Goal: Information Seeking & Learning: Get advice/opinions

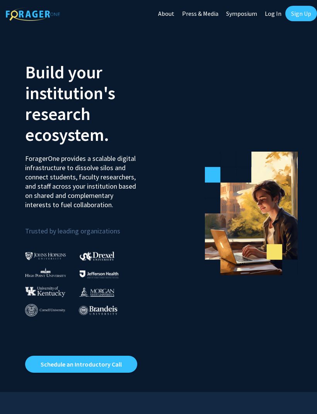
click at [294, 19] on link "Sign Up" at bounding box center [301, 13] width 32 height 15
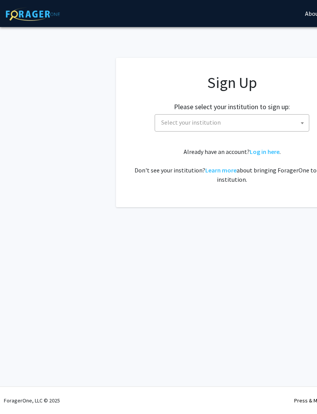
click at [260, 115] on span "Select your institution" at bounding box center [233, 123] width 151 height 16
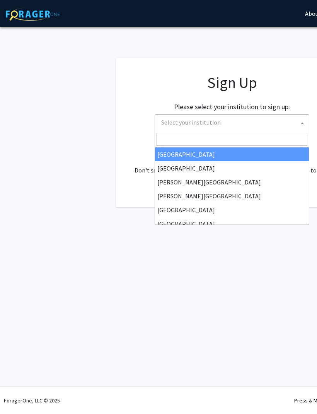
click at [244, 134] on input "Search" at bounding box center [231, 139] width 151 height 13
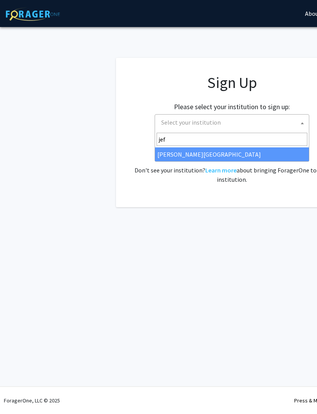
type input "jeff"
select select "24"
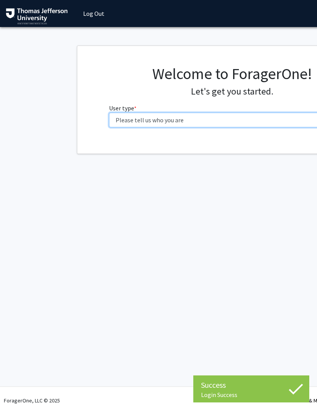
click at [222, 113] on select "Please tell us who you are Undergraduate Student Master's Student Doctoral Cand…" at bounding box center [232, 120] width 246 height 15
select select "3: doc"
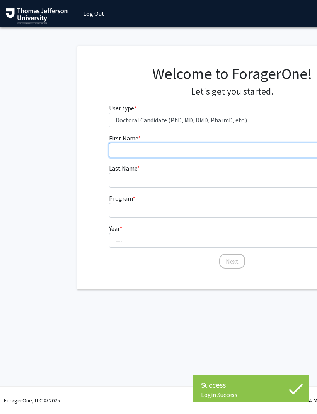
click at [215, 146] on input "First Name * required" at bounding box center [232, 150] width 246 height 15
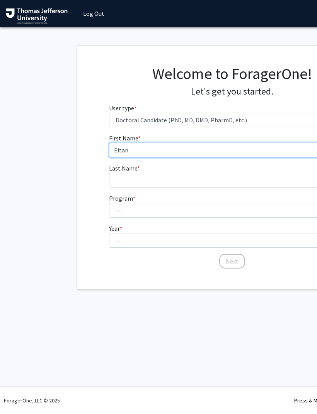
type input "Eitan"
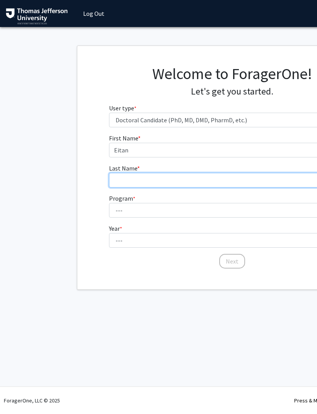
click at [219, 180] on input "Last Name * required" at bounding box center [232, 180] width 246 height 15
type input "[PERSON_NAME]"
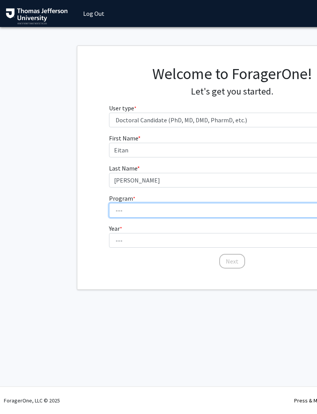
click at [200, 209] on select "--- Accelerated 3+3 BS in Health Sciences/Doctor of [MEDICAL_DATA] Accelerated …" at bounding box center [232, 210] width 246 height 15
select select "35: 815"
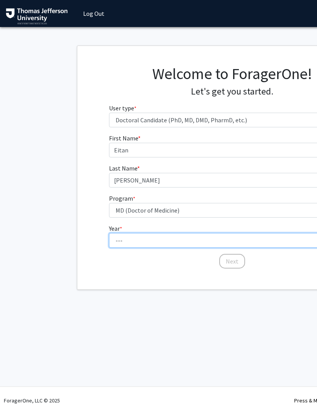
click at [229, 236] on select "--- First Year Second Year Third Year Fourth Year Fifth Year Sixth Year Seventh…" at bounding box center [232, 240] width 246 height 15
click at [231, 237] on select "--- First Year Second Year Third Year Fourth Year Fifth Year Sixth Year Seventh…" at bounding box center [232, 240] width 246 height 15
select select "1: first_year"
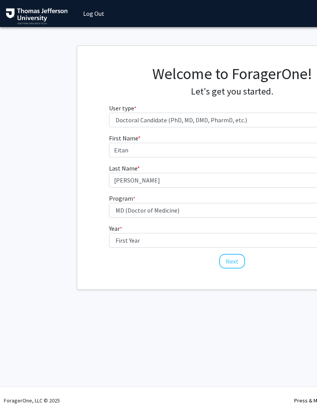
click at [237, 259] on button "Next" at bounding box center [232, 261] width 26 height 15
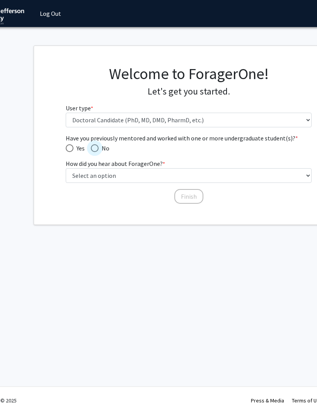
scroll to position [0, 43]
click at [93, 146] on span "Have you previously mentored and worked with one or more undergraduate student(…" at bounding box center [95, 148] width 8 height 8
click at [93, 146] on input "No" at bounding box center [95, 148] width 8 height 8
radio input "true"
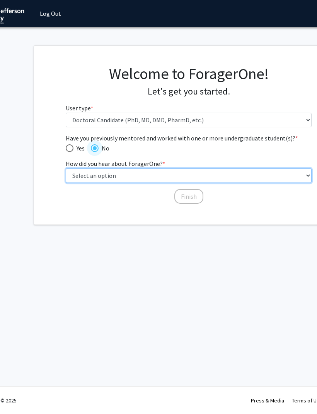
click at [235, 172] on select "Select an option Peer/student recommendation Faculty/staff recommendation Unive…" at bounding box center [189, 175] width 246 height 15
click at [201, 175] on select "Select an option Peer/student recommendation Faculty/staff recommendation Unive…" at bounding box center [189, 175] width 246 height 15
select select "2: faculty_recommendation"
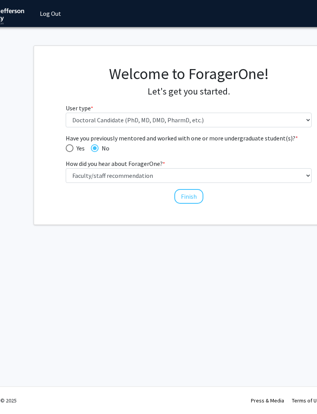
click at [199, 196] on button "Finish" at bounding box center [188, 196] width 29 height 15
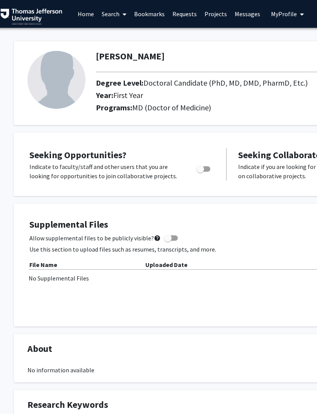
scroll to position [0, 5]
click at [205, 165] on label "Toggle" at bounding box center [201, 169] width 17 height 9
click at [200, 172] on input "Are you actively seeking opportunities?" at bounding box center [200, 172] width 0 height 0
checkbox input "true"
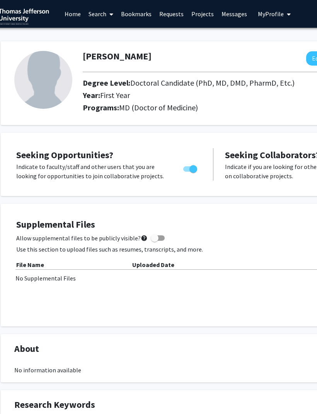
scroll to position [0, 0]
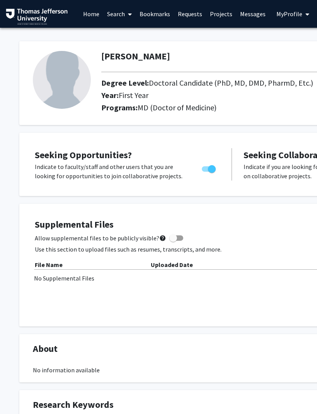
click at [216, 14] on link "Projects" at bounding box center [221, 13] width 30 height 27
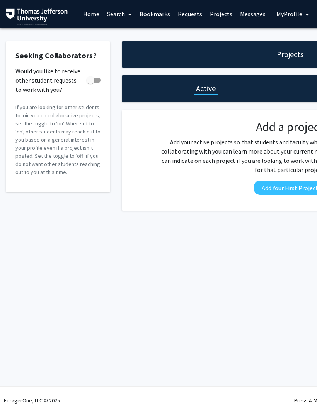
click at [81, 21] on link "Home" at bounding box center [91, 13] width 24 height 27
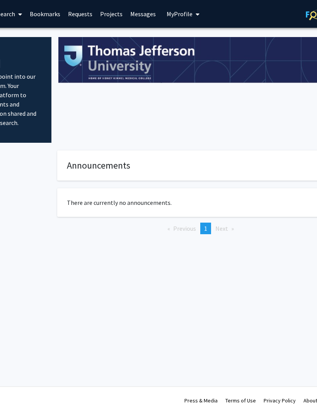
scroll to position [0, 13]
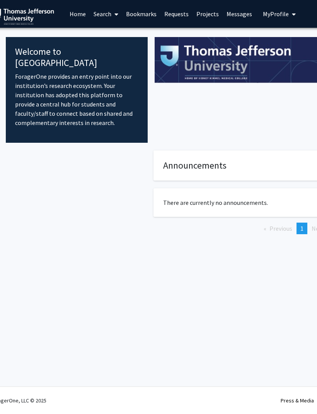
click at [108, 15] on link "Search" at bounding box center [106, 13] width 32 height 27
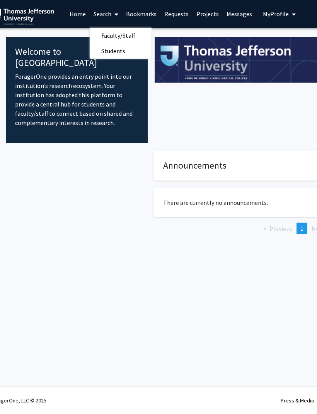
scroll to position [0, 14]
click at [123, 32] on span "Faculty/Staff" at bounding box center [118, 35] width 57 height 15
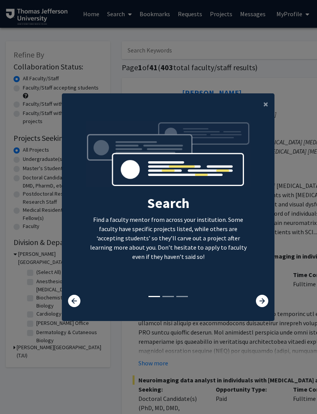
click at [266, 110] on span "×" at bounding box center [265, 104] width 5 height 12
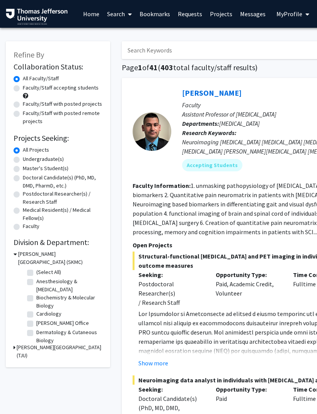
click at [66, 90] on label "Faculty/Staff accepting students" at bounding box center [61, 88] width 76 height 8
click at [28, 89] on input "Faculty/Staff accepting students" at bounding box center [25, 86] width 5 height 5
radio input "true"
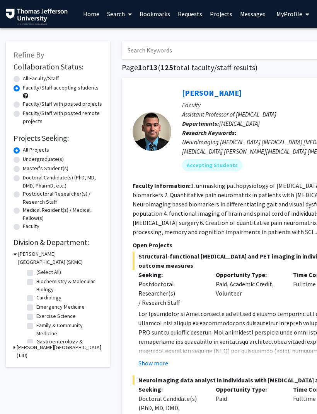
click at [67, 347] on h3 "[PERSON_NAME][GEOGRAPHIC_DATA] (TJU)" at bounding box center [60, 352] width 86 height 16
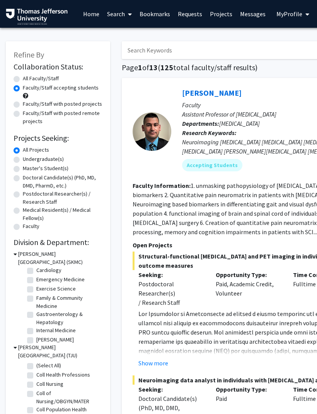
scroll to position [27, 0]
click at [58, 272] on label "Cardiology" at bounding box center [48, 271] width 25 height 8
click at [41, 272] on input "Cardiology" at bounding box center [38, 269] width 5 height 5
checkbox input "true"
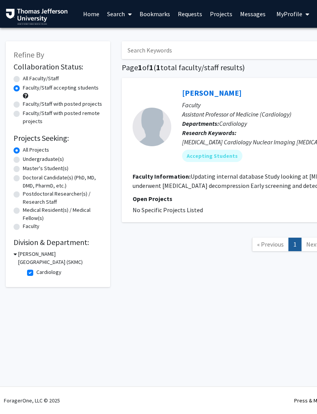
click at [56, 272] on label "Cardiology" at bounding box center [48, 272] width 25 height 8
click at [41, 272] on input "Cardiology" at bounding box center [38, 270] width 5 height 5
checkbox input "false"
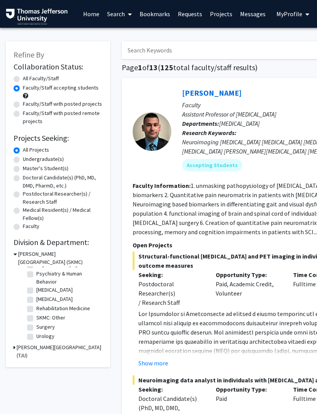
scroll to position [287, 0]
click at [46, 329] on label "Surgery" at bounding box center [45, 327] width 19 height 8
click at [41, 328] on input "Surgery" at bounding box center [38, 325] width 5 height 5
checkbox input "true"
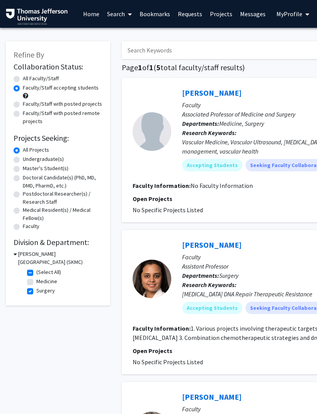
click at [51, 290] on label "Surgery" at bounding box center [45, 291] width 19 height 8
click at [41, 290] on input "Surgery" at bounding box center [38, 289] width 5 height 5
checkbox input "false"
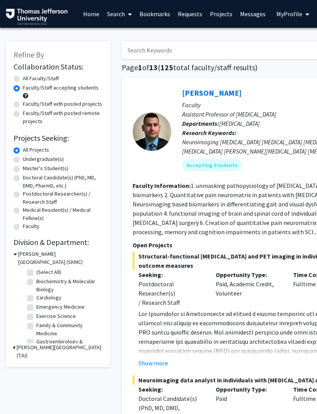
click at [54, 298] on label "Cardiology" at bounding box center [48, 298] width 25 height 8
click at [41, 298] on input "Cardiology" at bounding box center [38, 296] width 5 height 5
checkbox input "true"
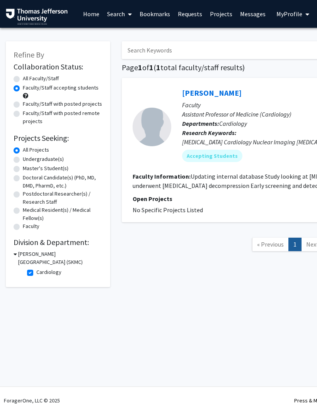
click at [48, 275] on label "Cardiology" at bounding box center [48, 272] width 25 height 8
click at [41, 273] on input "Cardiology" at bounding box center [38, 270] width 5 height 5
checkbox input "false"
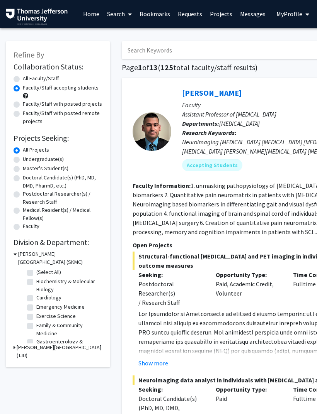
click at [53, 279] on label "Biochemistry & Molecular Biology" at bounding box center [68, 286] width 64 height 16
click at [41, 279] on input "Biochemistry & Molecular Biology" at bounding box center [38, 280] width 5 height 5
checkbox input "true"
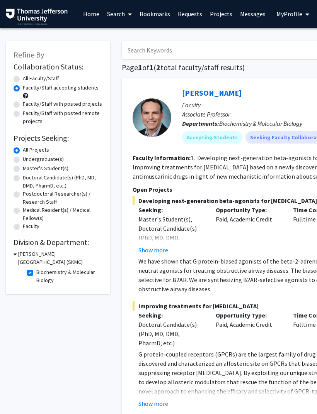
click at [55, 273] on label "Biochemistry & Molecular Biology" at bounding box center [68, 276] width 64 height 16
click at [41, 273] on input "Biochemistry & Molecular Biology" at bounding box center [38, 270] width 5 height 5
checkbox input "false"
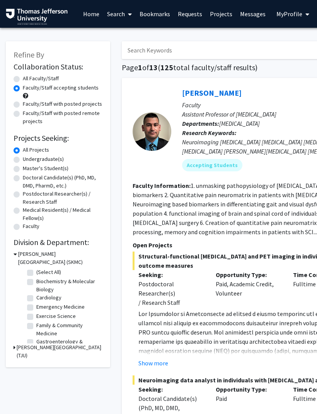
click at [46, 273] on label "(Select All)" at bounding box center [48, 272] width 25 height 8
click at [41, 273] on input "(Select All)" at bounding box center [38, 270] width 5 height 5
checkbox input "true"
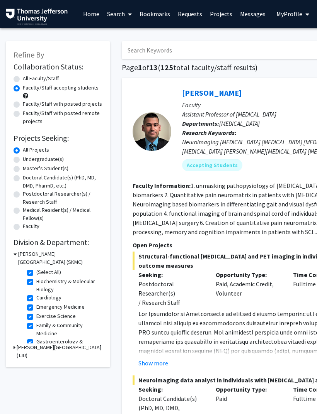
checkbox input "true"
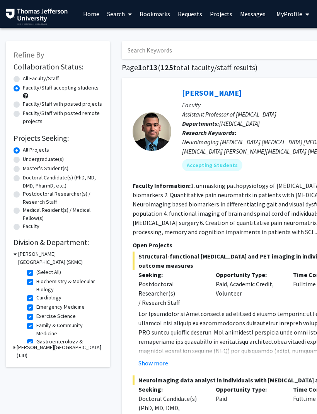
checkbox input "true"
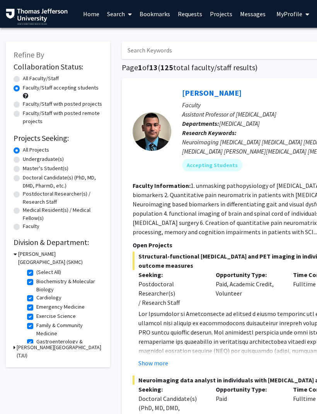
checkbox input "true"
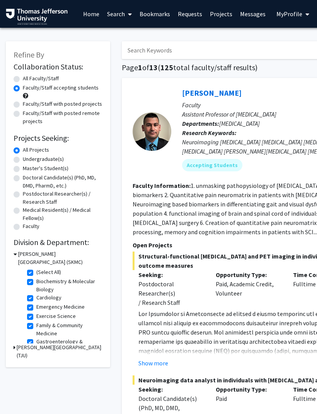
checkbox input "true"
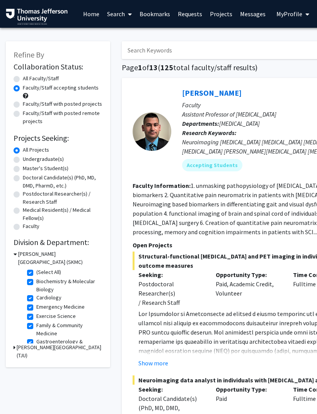
checkbox input "true"
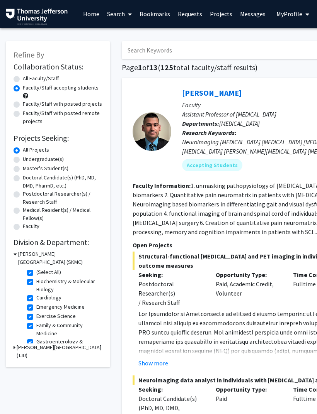
checkbox input "true"
click at [39, 285] on label "Biochemistry & Molecular Biology" at bounding box center [68, 286] width 64 height 16
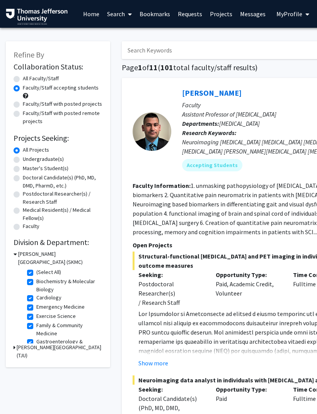
click at [39, 283] on input "Biochemistry & Molecular Biology" at bounding box center [38, 280] width 5 height 5
checkbox input "false"
checkbox input "true"
click at [57, 308] on label "Family & Community Medicine" at bounding box center [68, 313] width 64 height 16
click at [41, 308] on input "Family & Community Medicine" at bounding box center [38, 307] width 5 height 5
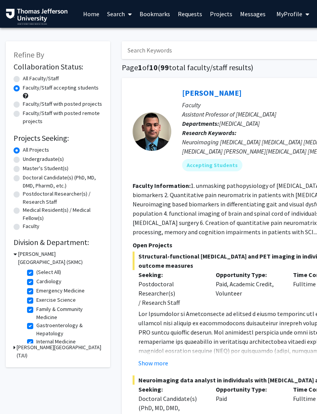
checkbox input "false"
checkbox input "true"
click at [66, 291] on label "Emergency Medicine" at bounding box center [60, 291] width 48 height 8
click at [41, 291] on input "Emergency Medicine" at bounding box center [38, 289] width 5 height 5
checkbox input "false"
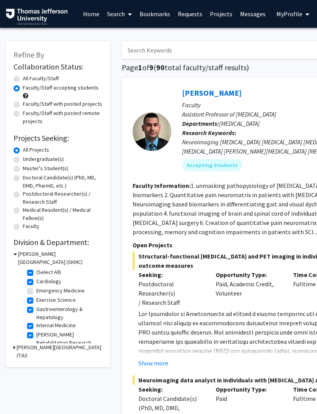
checkbox input "true"
click at [70, 291] on label "Exercise Science" at bounding box center [55, 291] width 39 height 8
click at [41, 291] on input "Exercise Science" at bounding box center [38, 289] width 5 height 5
checkbox input "false"
checkbox input "true"
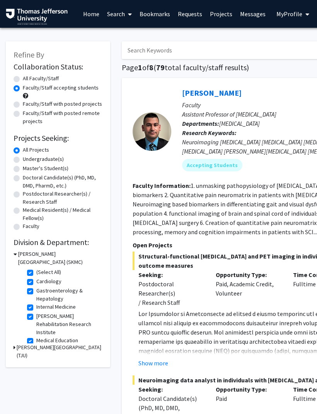
click at [63, 297] on label "Gastroenterology & Hepatology" at bounding box center [68, 295] width 64 height 16
click at [41, 292] on input "Gastroenterology & Hepatology" at bounding box center [38, 289] width 5 height 5
checkbox input "false"
checkbox input "true"
click at [66, 293] on label "Internal Medicine" at bounding box center [55, 291] width 39 height 8
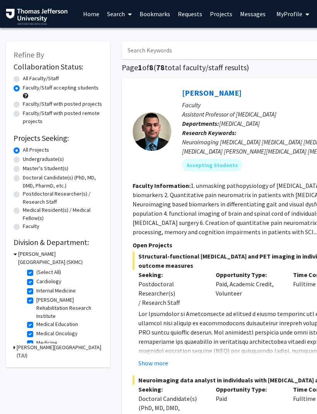
click at [41, 292] on input "Internal Medicine" at bounding box center [38, 289] width 5 height 5
checkbox input "false"
checkbox input "true"
click at [59, 293] on label "[PERSON_NAME] Rehabilitation Research Institute" at bounding box center [68, 299] width 64 height 24
click at [41, 292] on input "[PERSON_NAME] Rehabilitation Research Institute" at bounding box center [38, 289] width 5 height 5
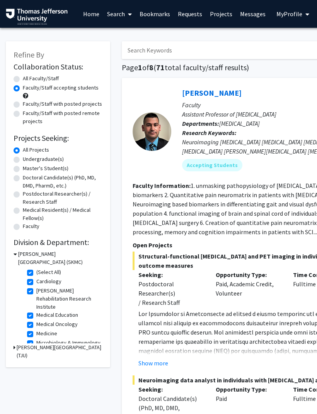
checkbox input "false"
checkbox input "true"
click at [55, 316] on label "Medical Education" at bounding box center [57, 315] width 42 height 8
click at [41, 316] on input "Medical Education" at bounding box center [38, 313] width 5 height 5
checkbox input "false"
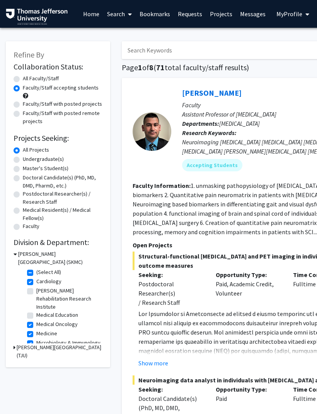
click at [62, 324] on label "Medical Oncology" at bounding box center [56, 325] width 41 height 8
click at [41, 324] on input "Medical Oncology" at bounding box center [38, 323] width 5 height 5
checkbox input "false"
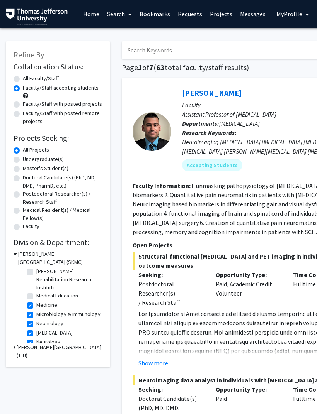
scroll to position [20, 0]
click at [52, 307] on label "Medicine" at bounding box center [46, 305] width 21 height 8
click at [41, 306] on input "Medicine" at bounding box center [38, 303] width 5 height 5
checkbox input "false"
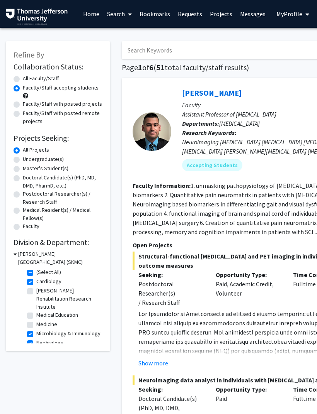
click at [56, 313] on label "Medical Education" at bounding box center [57, 315] width 42 height 8
click at [41, 313] on input "Medical Education" at bounding box center [38, 313] width 5 height 5
checkbox input "true"
click at [52, 323] on label "Medicine" at bounding box center [46, 325] width 21 height 8
click at [41, 323] on input "Medicine" at bounding box center [38, 323] width 5 height 5
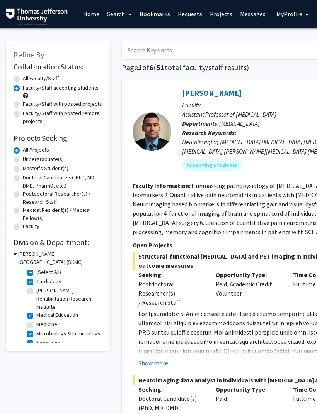
checkbox input "true"
click at [59, 312] on label "Medical Education" at bounding box center [57, 315] width 42 height 8
click at [41, 312] on input "Medical Education" at bounding box center [38, 313] width 5 height 5
checkbox input "false"
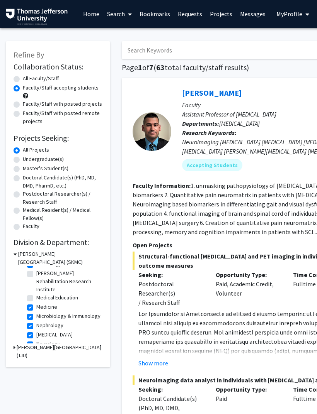
scroll to position [20, 0]
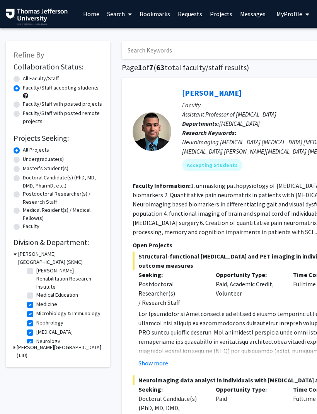
click at [59, 312] on label "Microbiology & Immunology" at bounding box center [68, 314] width 64 height 8
click at [41, 312] on input "Microbiology & Immunology" at bounding box center [38, 312] width 5 height 5
checkbox input "false"
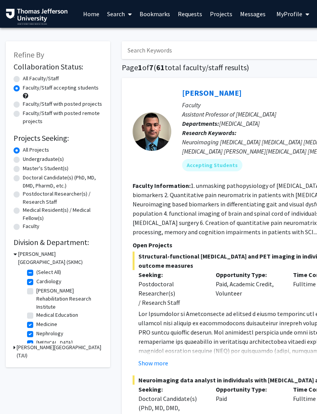
click at [55, 331] on label "Nephrology" at bounding box center [49, 334] width 27 height 8
click at [41, 331] on input "Nephrology" at bounding box center [38, 332] width 5 height 5
checkbox input "false"
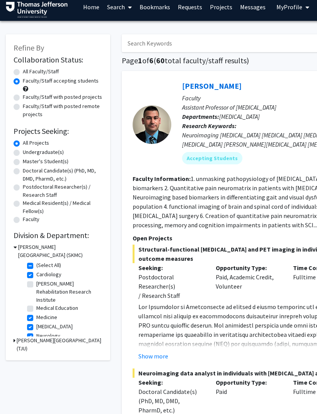
scroll to position [10, 0]
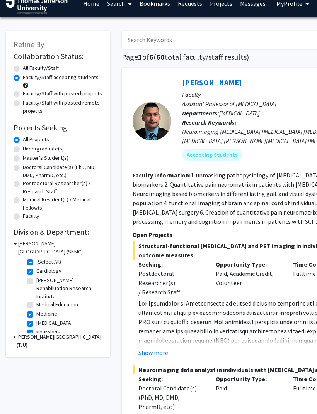
click at [56, 314] on label "Medicine" at bounding box center [46, 314] width 21 height 8
click at [41, 314] on input "Medicine" at bounding box center [38, 312] width 5 height 5
checkbox input "false"
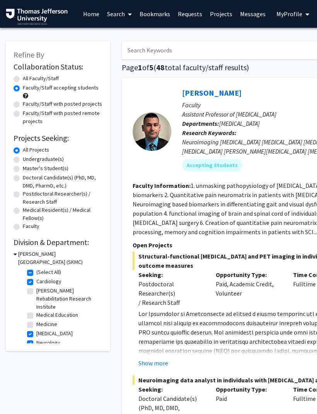
click at [60, 333] on label "[MEDICAL_DATA]" at bounding box center [54, 334] width 36 height 8
click at [41, 333] on input "[MEDICAL_DATA]" at bounding box center [38, 332] width 5 height 5
checkbox input "false"
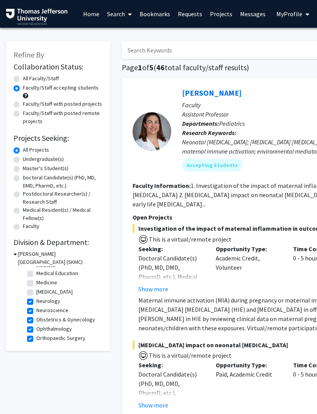
scroll to position [54, 0]
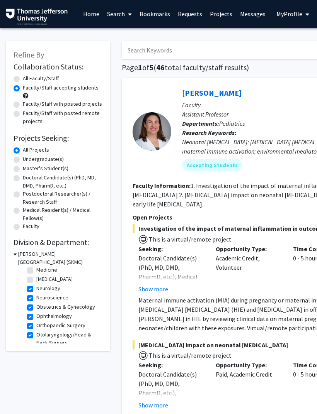
click at [53, 286] on label "Neurology" at bounding box center [48, 289] width 24 height 8
click at [41, 286] on input "Neurology" at bounding box center [38, 287] width 5 height 5
checkbox input "false"
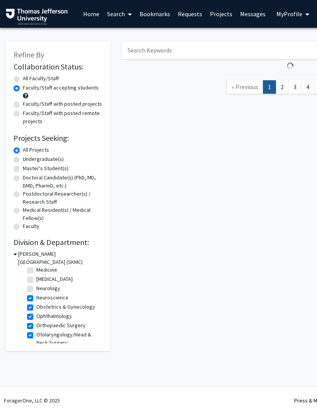
click at [55, 296] on label "Neuroscience" at bounding box center [52, 298] width 32 height 8
click at [41, 296] on input "Neuroscience" at bounding box center [38, 296] width 5 height 5
checkbox input "false"
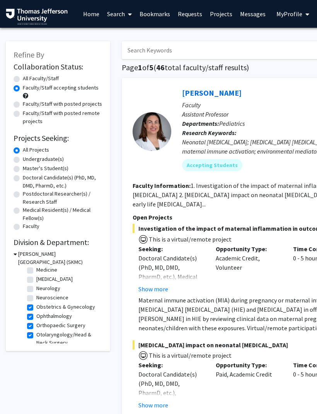
click at [57, 307] on label "Obstetrics & Gynecology" at bounding box center [65, 307] width 59 height 8
click at [41, 307] on input "Obstetrics & Gynecology" at bounding box center [38, 305] width 5 height 5
checkbox input "false"
click at [57, 319] on label "Ophthalmology" at bounding box center [54, 316] width 36 height 8
click at [41, 317] on input "Ophthalmology" at bounding box center [38, 314] width 5 height 5
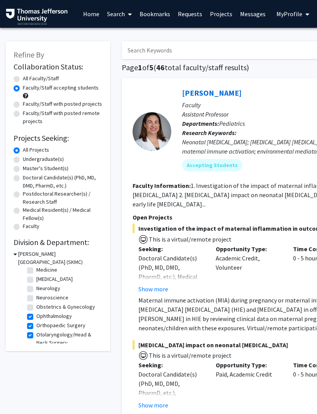
checkbox input "false"
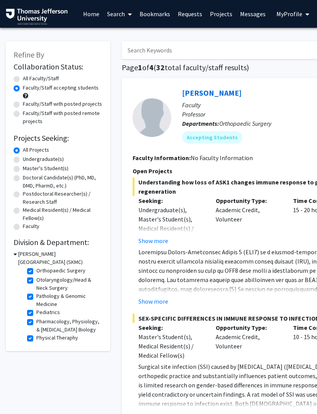
scroll to position [65, 0]
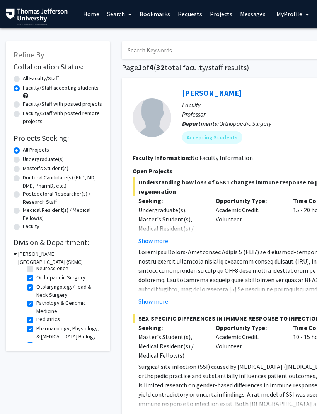
click at [71, 280] on label "Orthopaedic Surgery" at bounding box center [60, 278] width 49 height 8
click at [41, 279] on input "Orthopaedic Surgery" at bounding box center [38, 276] width 5 height 5
checkbox input "false"
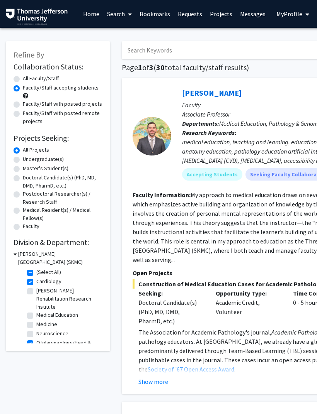
click at [59, 292] on label "[PERSON_NAME] Rehabilitation Research Institute" at bounding box center [68, 299] width 64 height 24
click at [41, 292] on input "[PERSON_NAME] Rehabilitation Research Institute" at bounding box center [38, 289] width 5 height 5
checkbox input "true"
click at [54, 304] on label "[PERSON_NAME] Rehabilitation Research Institute" at bounding box center [68, 299] width 64 height 24
click at [41, 292] on input "[PERSON_NAME] Rehabilitation Research Institute" at bounding box center [38, 289] width 5 height 5
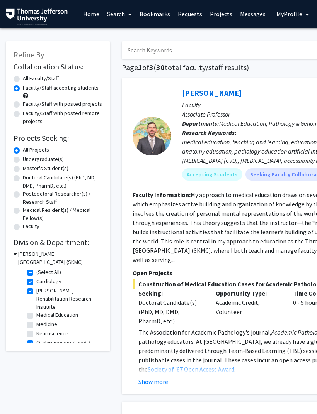
checkbox input "false"
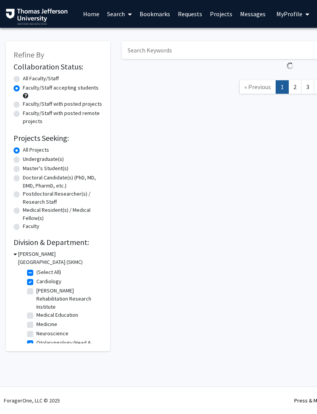
click at [50, 318] on label "Medical Education" at bounding box center [57, 315] width 42 height 8
click at [41, 316] on input "Medical Education" at bounding box center [38, 313] width 5 height 5
checkbox input "true"
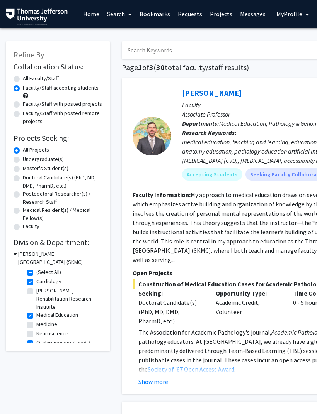
click at [56, 317] on label "Medical Education" at bounding box center [57, 315] width 42 height 8
click at [41, 316] on input "Medical Education" at bounding box center [38, 313] width 5 height 5
checkbox input "false"
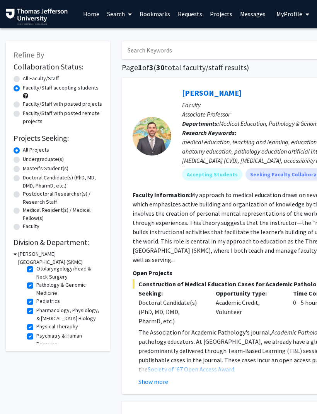
scroll to position [75, 0]
click at [290, 168] on mat-chip "Seeking Faculty Collaborators" at bounding box center [288, 174] width 87 height 12
click at [57, 274] on label "Otolaryngology/Head & Neck Surgery" at bounding box center [68, 273] width 64 height 16
click at [41, 270] on input "Otolaryngology/Head & Neck Surgery" at bounding box center [38, 267] width 5 height 5
checkbox input "false"
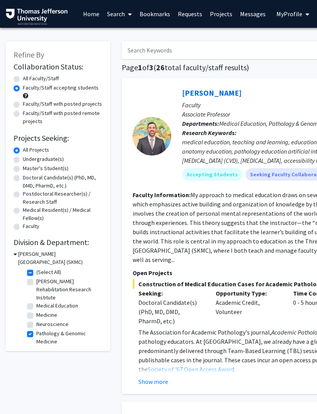
click at [50, 263] on h3 "[PERSON_NAME][GEOGRAPHIC_DATA] (SKMC)" at bounding box center [60, 258] width 84 height 16
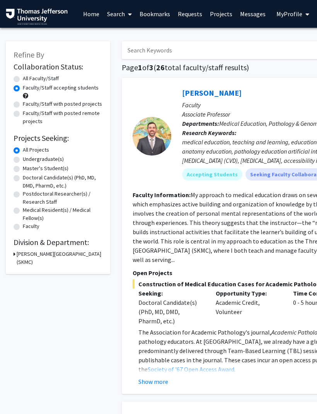
click at [36, 271] on div "Refine By Collaboration Status: Collaboration Status All Faculty/Staff Collabor…" at bounding box center [58, 157] width 104 height 233
click at [42, 254] on h3 "[PERSON_NAME][GEOGRAPHIC_DATA] (SKMC)" at bounding box center [60, 258] width 86 height 16
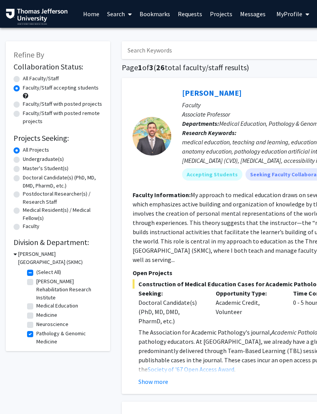
click at [36, 273] on label "(Select All)" at bounding box center [48, 272] width 25 height 8
click at [36, 273] on input "(Select All)" at bounding box center [38, 270] width 5 height 5
checkbox input "false"
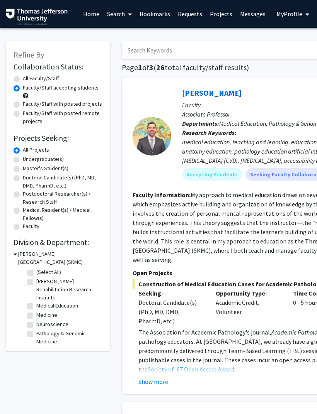
checkbox input "false"
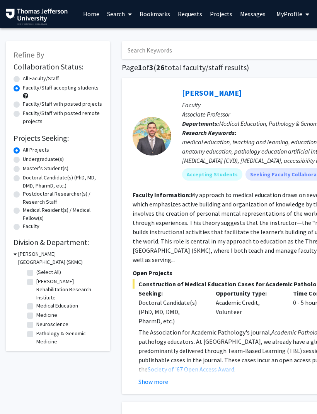
checkbox input "false"
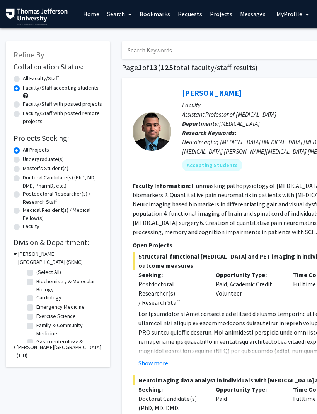
click at [36, 272] on label "(Select All)" at bounding box center [48, 272] width 25 height 8
click at [36, 272] on input "(Select All)" at bounding box center [38, 270] width 5 height 5
checkbox input "true"
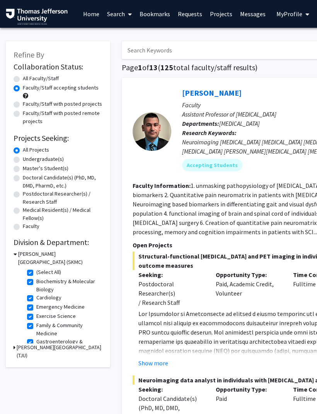
checkbox input "true"
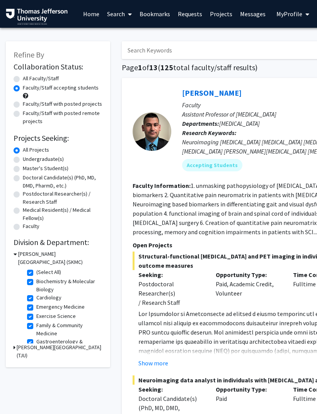
checkbox input "true"
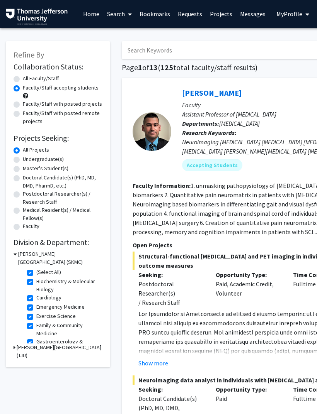
checkbox input "true"
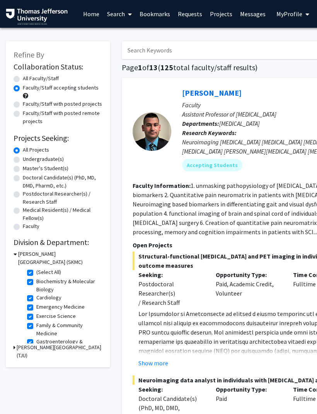
checkbox input "true"
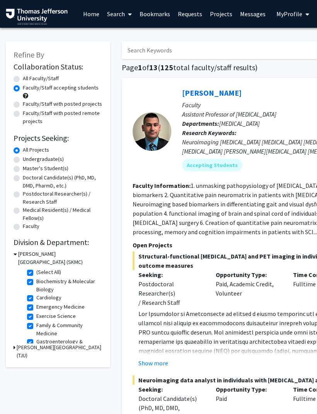
checkbox input "true"
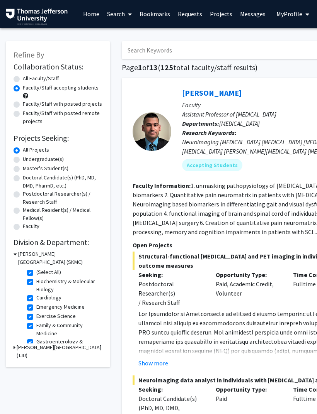
checkbox input "true"
click at [52, 283] on label "Biochemistry & Molecular Biology" at bounding box center [68, 286] width 64 height 16
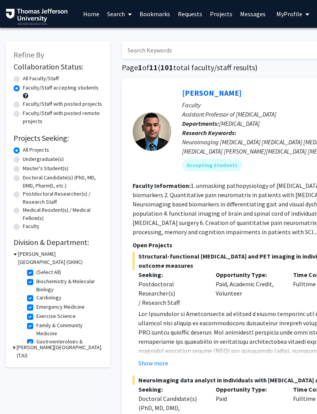
click at [41, 283] on input "Biochemistry & Molecular Biology" at bounding box center [38, 280] width 5 height 5
checkbox input "false"
checkbox input "true"
click at [61, 292] on label "Emergency Medicine" at bounding box center [60, 291] width 48 height 8
click at [41, 292] on input "Emergency Medicine" at bounding box center [38, 289] width 5 height 5
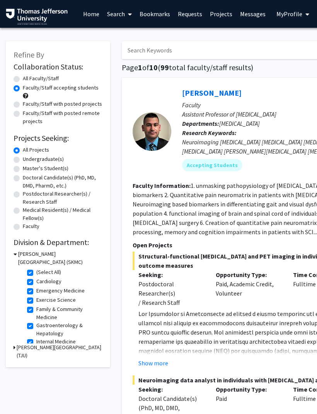
checkbox input "false"
checkbox input "true"
click at [61, 293] on label "Exercise Science" at bounding box center [55, 291] width 39 height 8
click at [41, 292] on input "Exercise Science" at bounding box center [38, 289] width 5 height 5
checkbox input "false"
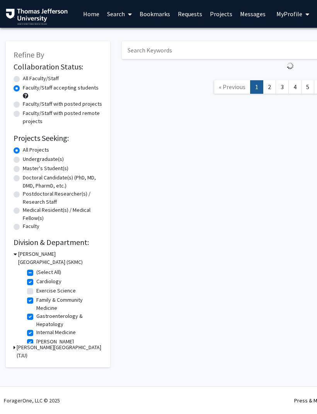
checkbox input "true"
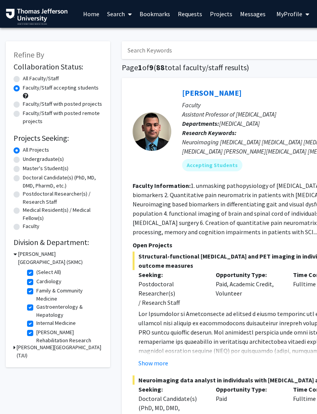
click at [61, 293] on label "Family & Community Medicine" at bounding box center [68, 295] width 64 height 16
click at [41, 292] on input "Family & Community Medicine" at bounding box center [38, 289] width 5 height 5
checkbox input "false"
checkbox input "true"
click at [62, 294] on label "Gastroenterology & Hepatology" at bounding box center [68, 295] width 64 height 16
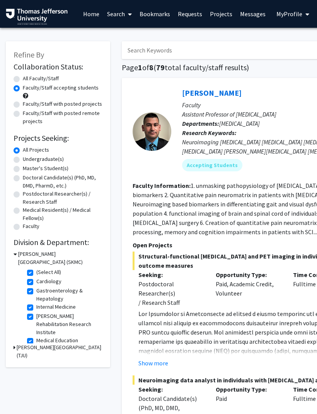
click at [41, 292] on input "Gastroenterology & Hepatology" at bounding box center [38, 289] width 5 height 5
checkbox input "false"
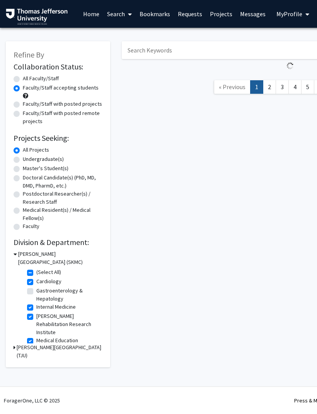
checkbox input "true"
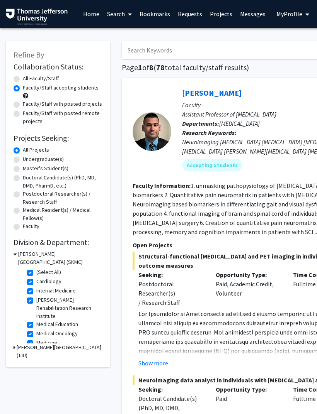
click at [57, 294] on label "Internal Medicine" at bounding box center [55, 291] width 39 height 8
click at [41, 292] on input "Internal Medicine" at bounding box center [38, 289] width 5 height 5
checkbox input "false"
checkbox input "true"
click at [58, 297] on label "[PERSON_NAME] Rehabilitation Research Institute" at bounding box center [68, 299] width 64 height 24
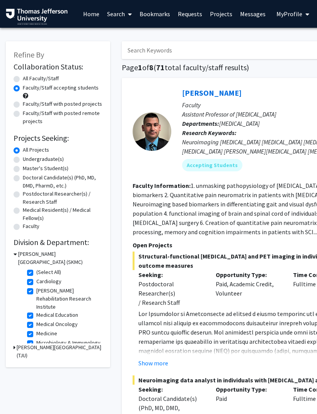
click at [41, 292] on input "[PERSON_NAME] Rehabilitation Research Institute" at bounding box center [38, 289] width 5 height 5
checkbox input "false"
checkbox input "true"
click at [56, 315] on label "Medical Education" at bounding box center [57, 315] width 42 height 8
click at [41, 315] on input "Medical Education" at bounding box center [38, 313] width 5 height 5
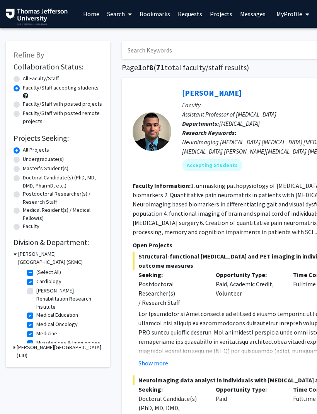
checkbox input "false"
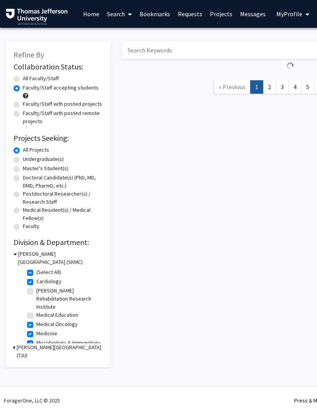
click at [50, 322] on label "Medical Oncology" at bounding box center [56, 325] width 41 height 8
click at [41, 322] on input "Medical Oncology" at bounding box center [38, 323] width 5 height 5
checkbox input "false"
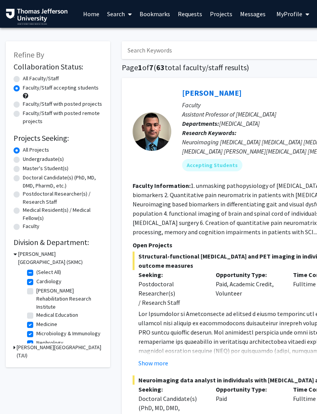
click at [52, 326] on label "Medicine" at bounding box center [46, 325] width 21 height 8
click at [41, 326] on input "Medicine" at bounding box center [38, 323] width 5 height 5
checkbox input "false"
click at [51, 331] on label "Microbiology & Immunology" at bounding box center [68, 334] width 64 height 8
click at [41, 331] on input "Microbiology & Immunology" at bounding box center [38, 332] width 5 height 5
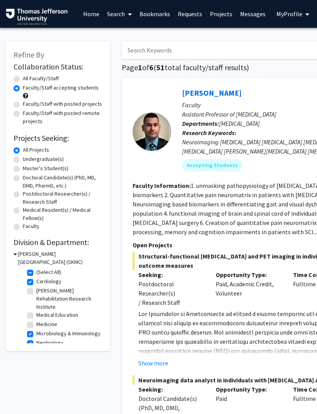
checkbox input "false"
click at [55, 333] on label "Nephrology" at bounding box center [49, 334] width 27 height 8
click at [41, 333] on input "Nephrology" at bounding box center [38, 332] width 5 height 5
checkbox input "false"
click at [55, 331] on label "[MEDICAL_DATA]" at bounding box center [54, 334] width 36 height 8
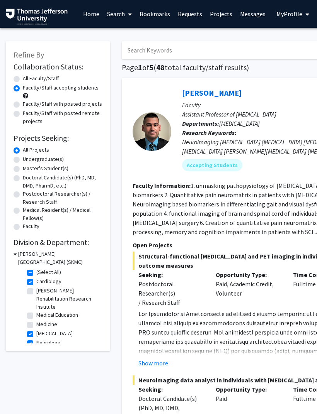
click at [41, 331] on input "[MEDICAL_DATA]" at bounding box center [38, 332] width 5 height 5
checkbox input "false"
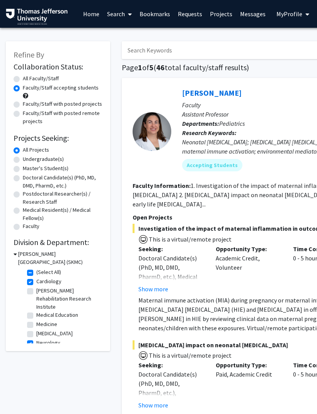
click at [56, 332] on label "[MEDICAL_DATA]" at bounding box center [54, 334] width 36 height 8
click at [41, 332] on input "[MEDICAL_DATA]" at bounding box center [38, 332] width 5 height 5
checkbox input "true"
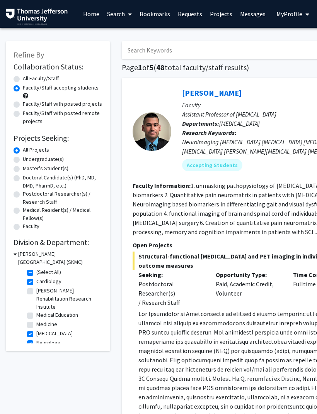
click at [56, 331] on label "[MEDICAL_DATA]" at bounding box center [54, 334] width 36 height 8
click at [41, 331] on input "[MEDICAL_DATA]" at bounding box center [38, 332] width 5 height 5
checkbox input "false"
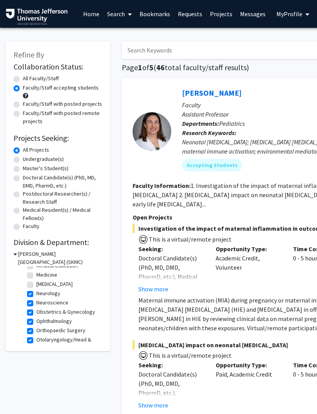
scroll to position [52, 0]
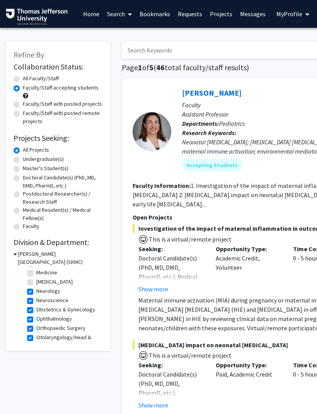
click at [53, 293] on label "Neurology" at bounding box center [48, 291] width 24 height 8
click at [41, 292] on input "Neurology" at bounding box center [38, 289] width 5 height 5
checkbox input "false"
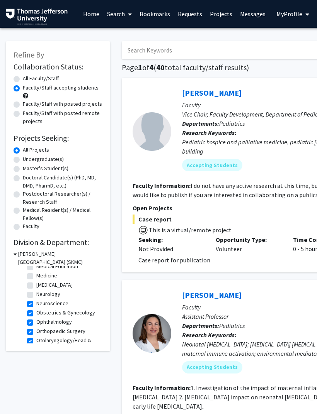
scroll to position [50, 0]
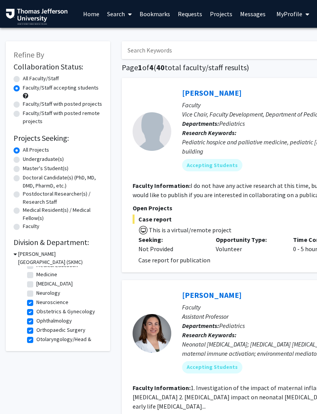
click at [54, 303] on label "Neuroscience" at bounding box center [52, 303] width 32 height 8
click at [41, 303] on input "Neuroscience" at bounding box center [38, 301] width 5 height 5
checkbox input "false"
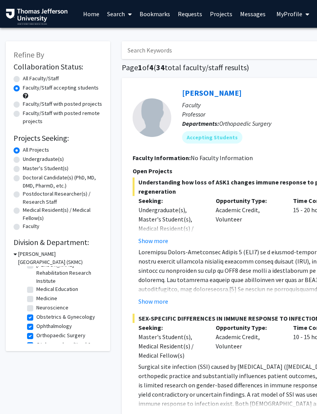
scroll to position [27, 0]
click at [59, 316] on label "Obstetrics & Gynecology" at bounding box center [65, 316] width 59 height 8
click at [41, 316] on input "Obstetrics & Gynecology" at bounding box center [38, 314] width 5 height 5
checkbox input "false"
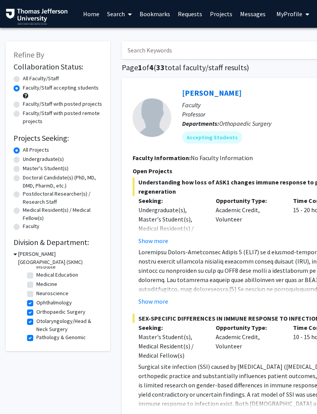
scroll to position [40, 0]
click at [59, 309] on label "Orthopaedic Surgery" at bounding box center [60, 313] width 49 height 8
click at [41, 309] on input "Orthopaedic Surgery" at bounding box center [38, 311] width 5 height 5
checkbox input "false"
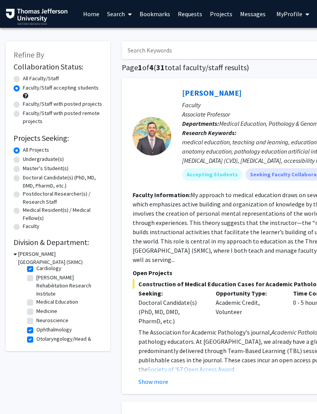
scroll to position [12, 0]
click at [59, 330] on label "Ophthalmology" at bounding box center [54, 331] width 36 height 8
click at [41, 330] on input "Ophthalmology" at bounding box center [38, 329] width 5 height 5
checkbox input "false"
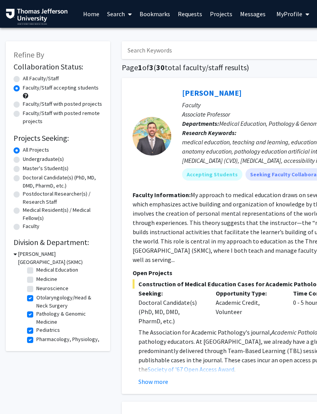
scroll to position [51, 0]
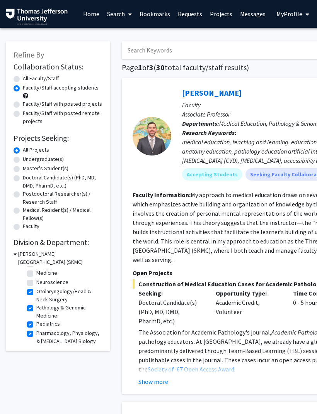
click at [64, 296] on label "Otolaryngology/Head & Neck Surgery" at bounding box center [68, 296] width 64 height 16
click at [41, 293] on input "Otolaryngology/Head & Neck Surgery" at bounding box center [38, 290] width 5 height 5
checkbox input "false"
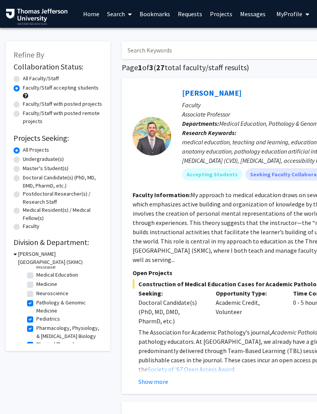
scroll to position [42, 0]
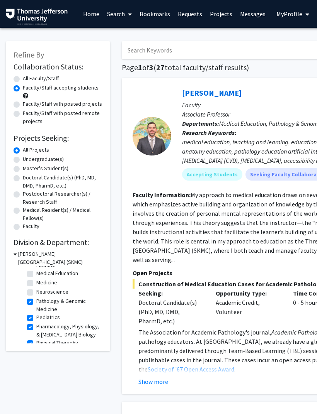
click at [56, 302] on label "Pathology & Genomic Medicine" at bounding box center [68, 305] width 64 height 16
click at [41, 302] on input "Pathology & Genomic Medicine" at bounding box center [38, 299] width 5 height 5
checkbox input "false"
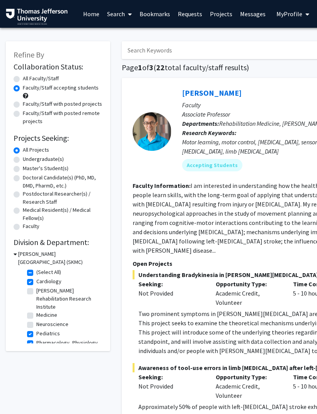
scroll to position [42, 0]
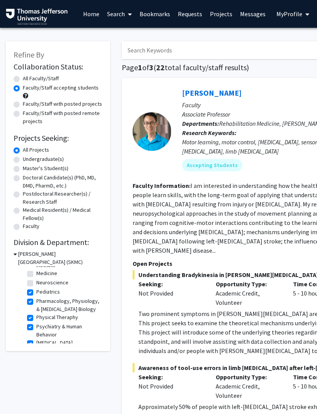
click at [52, 293] on label "Pediatrics" at bounding box center [48, 292] width 24 height 8
click at [41, 293] on input "Pediatrics" at bounding box center [38, 290] width 5 height 5
checkbox input "false"
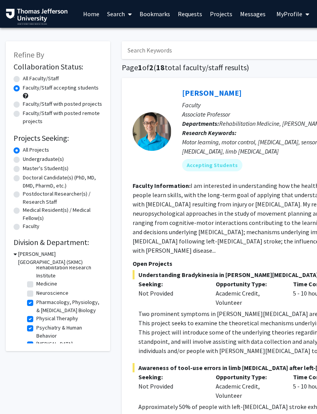
scroll to position [32, 0]
click at [55, 303] on label "Pharmacology, Physiology, & [MEDICAL_DATA] Biology" at bounding box center [68, 306] width 64 height 16
click at [41, 303] on input "Pharmacology, Physiology, & [MEDICAL_DATA] Biology" at bounding box center [38, 300] width 5 height 5
checkbox input "false"
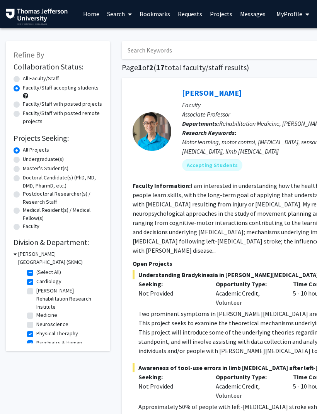
click at [57, 330] on label "Physical Theraphy" at bounding box center [57, 334] width 42 height 8
click at [41, 330] on input "Physical Theraphy" at bounding box center [38, 332] width 5 height 5
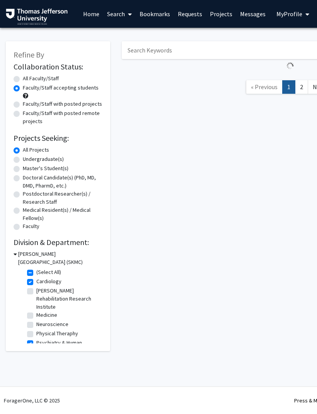
click at [56, 336] on label "Physical Theraphy" at bounding box center [57, 334] width 42 height 8
click at [41, 335] on input "Physical Theraphy" at bounding box center [38, 332] width 5 height 5
checkbox input "true"
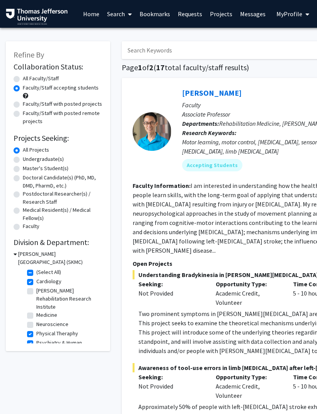
click at [58, 331] on label "Physical Theraphy" at bounding box center [57, 334] width 42 height 8
click at [41, 331] on input "Physical Theraphy" at bounding box center [38, 332] width 5 height 5
checkbox input "false"
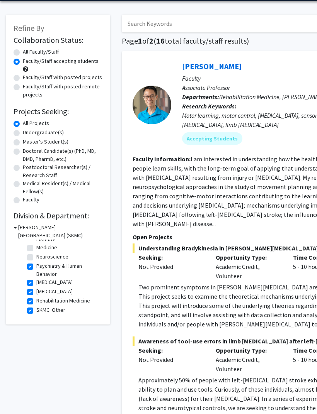
scroll to position [44, 0]
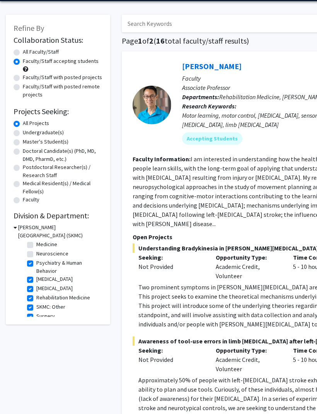
click at [56, 265] on label "Psychiatry & Human Behavior" at bounding box center [68, 267] width 64 height 16
click at [41, 264] on input "Psychiatry & Human Behavior" at bounding box center [38, 261] width 5 height 5
checkbox input "false"
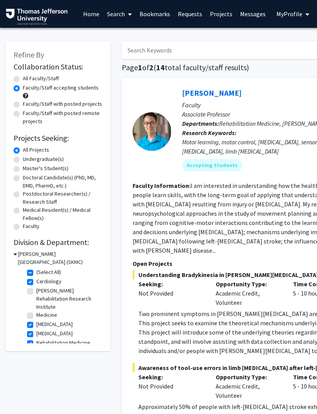
click at [54, 307] on label "[PERSON_NAME] Rehabilitation Research Institute" at bounding box center [68, 299] width 64 height 24
click at [41, 292] on input "[PERSON_NAME] Rehabilitation Research Institute" at bounding box center [38, 289] width 5 height 5
checkbox input "true"
click at [54, 306] on label "[PERSON_NAME] Rehabilitation Research Institute" at bounding box center [68, 299] width 64 height 24
click at [41, 292] on input "[PERSON_NAME] Rehabilitation Research Institute" at bounding box center [38, 289] width 5 height 5
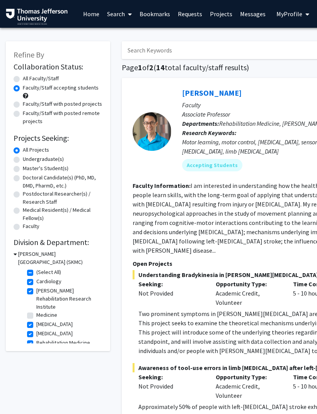
checkbox input "false"
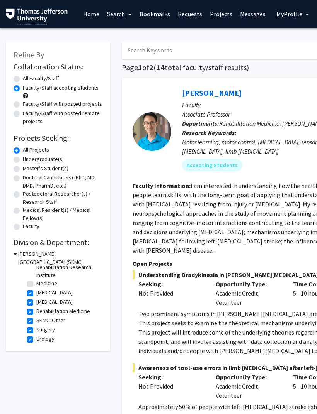
scroll to position [32, 0]
click at [53, 295] on label "[MEDICAL_DATA]" at bounding box center [54, 292] width 36 height 8
click at [41, 294] on input "[MEDICAL_DATA]" at bounding box center [38, 290] width 5 height 5
checkbox input "false"
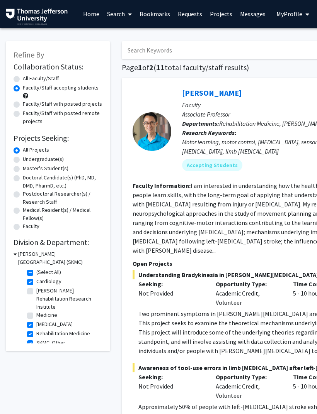
click at [52, 325] on label "[MEDICAL_DATA]" at bounding box center [54, 325] width 36 height 8
click at [41, 325] on input "[MEDICAL_DATA]" at bounding box center [38, 323] width 5 height 5
checkbox input "false"
click at [56, 324] on label "Rehabilitation Medicine" at bounding box center [63, 325] width 54 height 8
click at [41, 324] on input "Rehabilitation Medicine" at bounding box center [38, 323] width 5 height 5
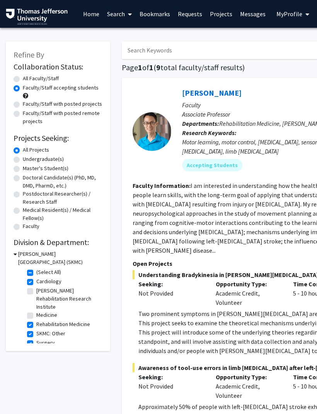
checkbox input "false"
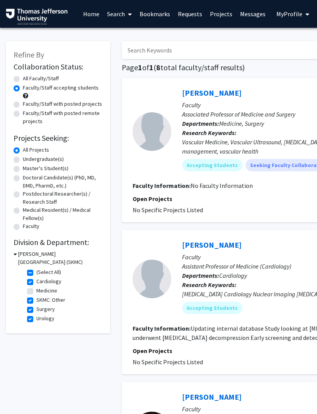
click at [59, 299] on label "SKMC: Other" at bounding box center [50, 300] width 29 height 8
click at [41, 299] on input "SKMC: Other" at bounding box center [38, 298] width 5 height 5
checkbox input "false"
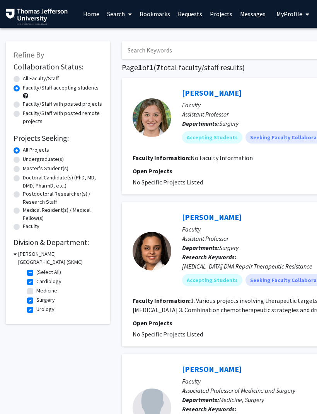
click at [49, 312] on label "Urology" at bounding box center [45, 309] width 18 height 8
click at [41, 311] on input "Urology" at bounding box center [38, 307] width 5 height 5
checkbox input "false"
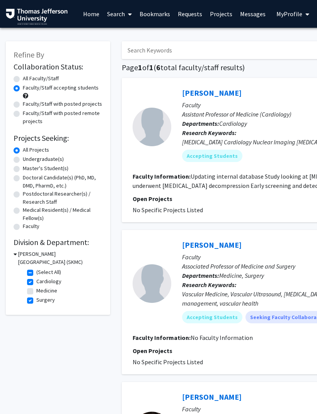
click at [51, 290] on label "Medicine" at bounding box center [46, 291] width 21 height 8
click at [41, 290] on input "Medicine" at bounding box center [38, 289] width 5 height 5
checkbox input "true"
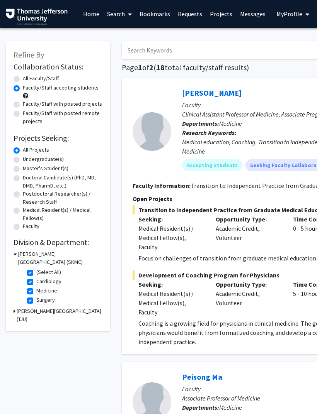
click at [34, 289] on fg-checkbox "Medicine Medicine" at bounding box center [63, 291] width 73 height 9
click at [51, 288] on label "Medicine" at bounding box center [46, 291] width 21 height 8
click at [41, 288] on input "Medicine" at bounding box center [38, 289] width 5 height 5
checkbox input "false"
checkbox input "true"
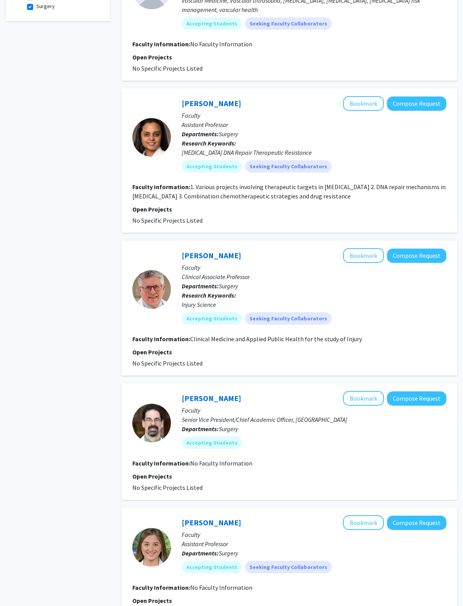
scroll to position [293, 0]
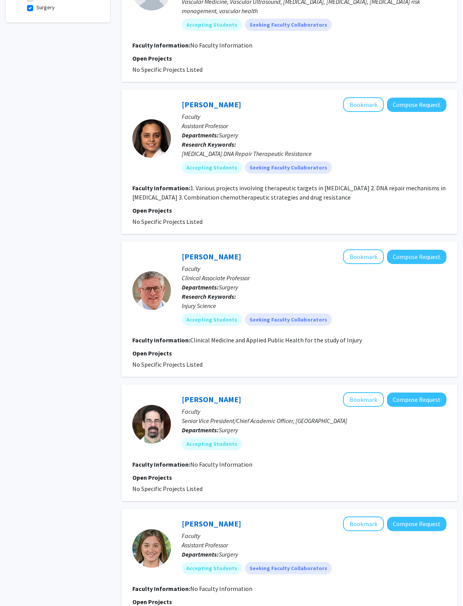
click at [172, 414] on div "Robert Barraco Bookmark Compose Request Faculty Senior Vice President/Chief Aca…" at bounding box center [309, 424] width 276 height 64
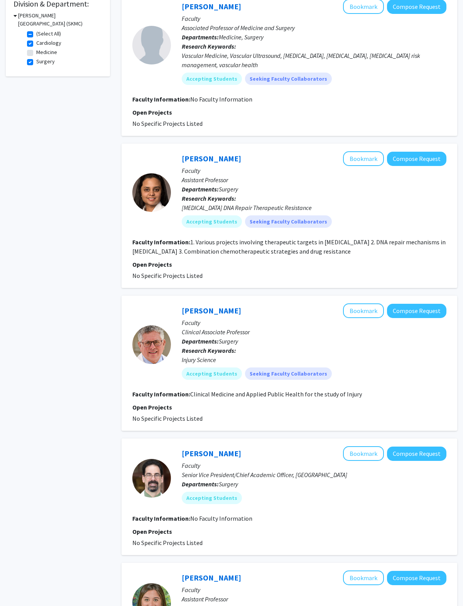
scroll to position [327, 0]
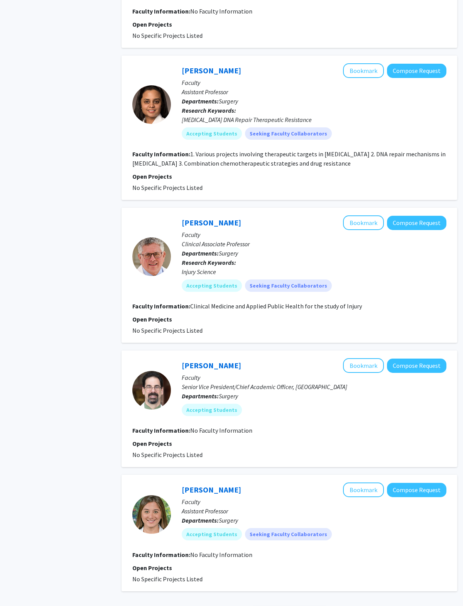
click at [207, 359] on div "Robert Barraco Bookmark Compose Request" at bounding box center [314, 365] width 265 height 15
click at [210, 362] on link "[PERSON_NAME]" at bounding box center [211, 365] width 59 height 10
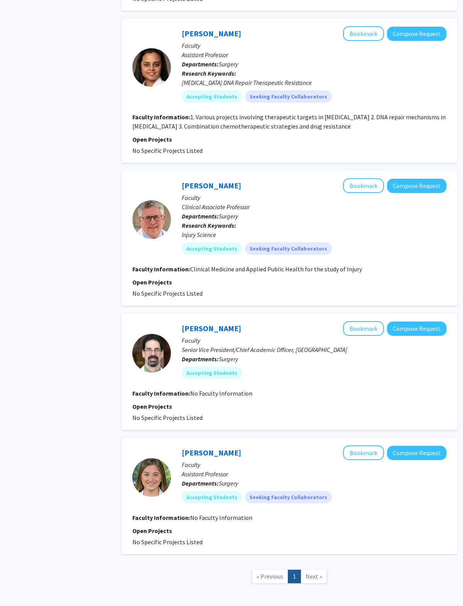
scroll to position [364, 0]
click at [213, 414] on link "[PERSON_NAME]" at bounding box center [211, 453] width 59 height 10
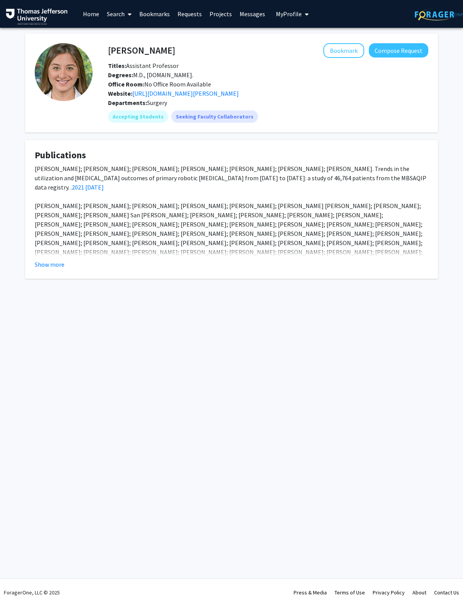
click at [55, 269] on button "Show more" at bounding box center [50, 264] width 30 height 9
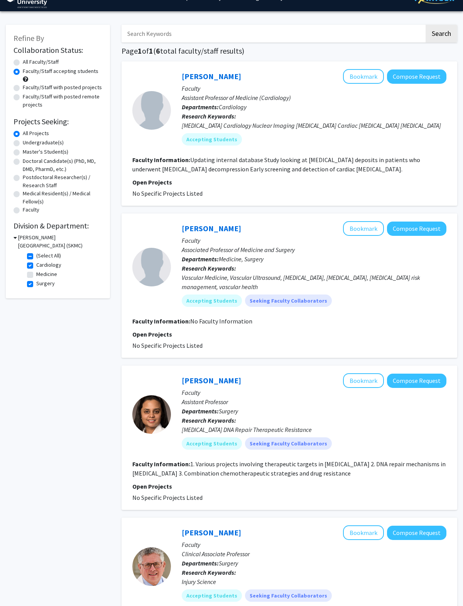
scroll to position [18, 0]
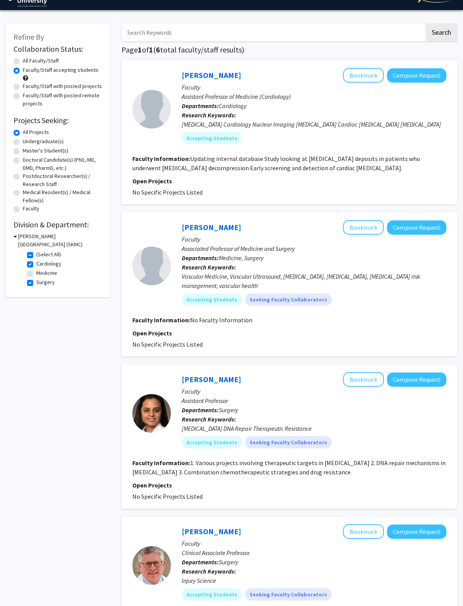
click at [207, 225] on link "[PERSON_NAME]" at bounding box center [211, 227] width 59 height 10
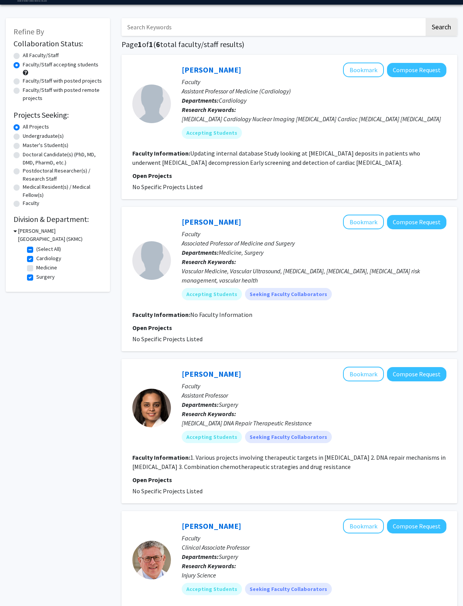
scroll to position [22, 0]
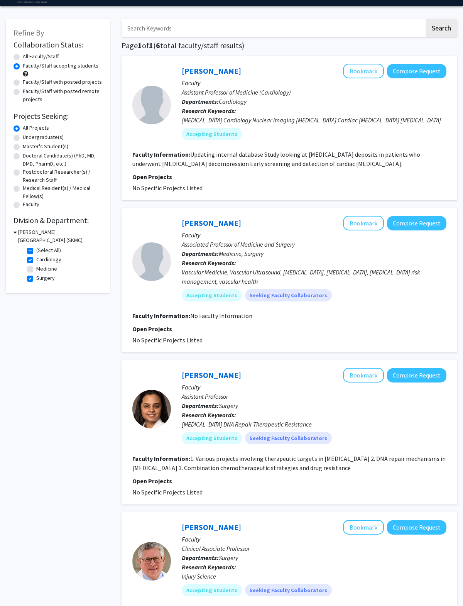
click at [206, 372] on link "[PERSON_NAME]" at bounding box center [211, 375] width 59 height 10
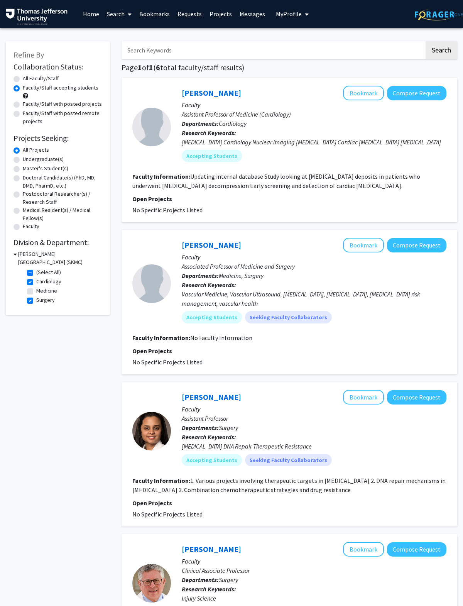
click at [215, 97] on link "[PERSON_NAME]" at bounding box center [211, 93] width 59 height 10
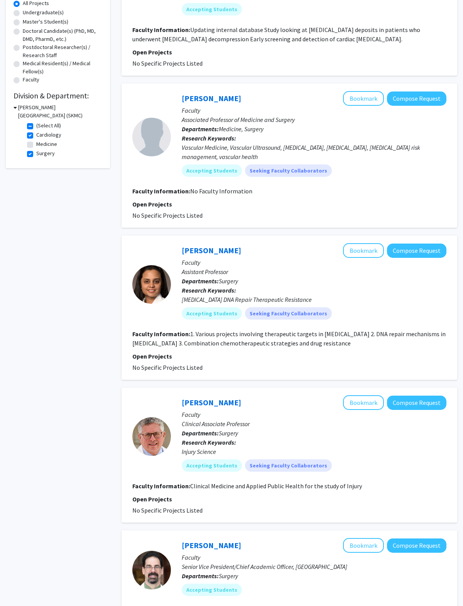
scroll to position [146, 0]
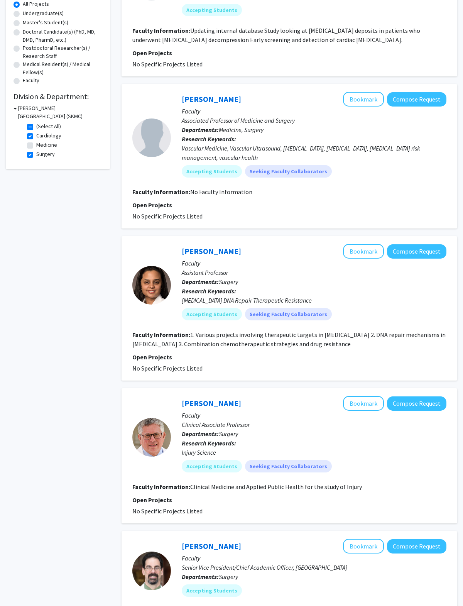
click at [217, 408] on link "[PERSON_NAME]" at bounding box center [211, 404] width 59 height 10
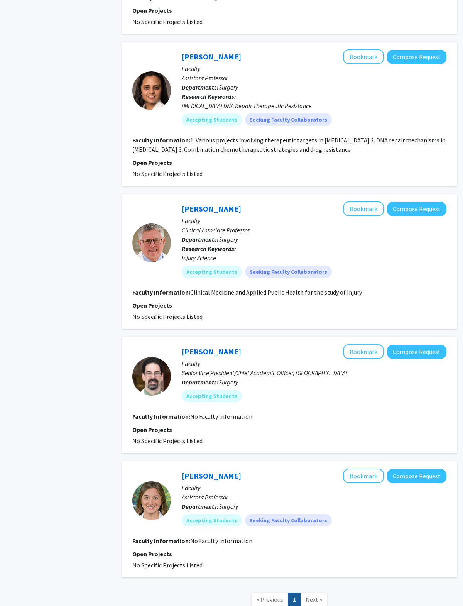
scroll to position [351, 0]
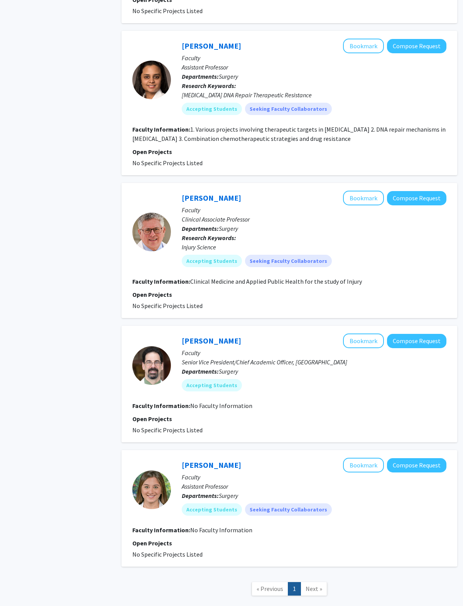
click at [222, 341] on link "[PERSON_NAME]" at bounding box center [211, 341] width 59 height 10
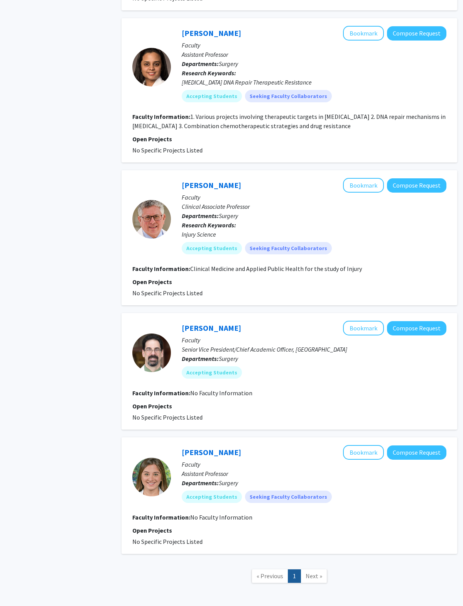
scroll to position [364, 0]
click at [212, 414] on link "[PERSON_NAME]" at bounding box center [211, 453] width 59 height 10
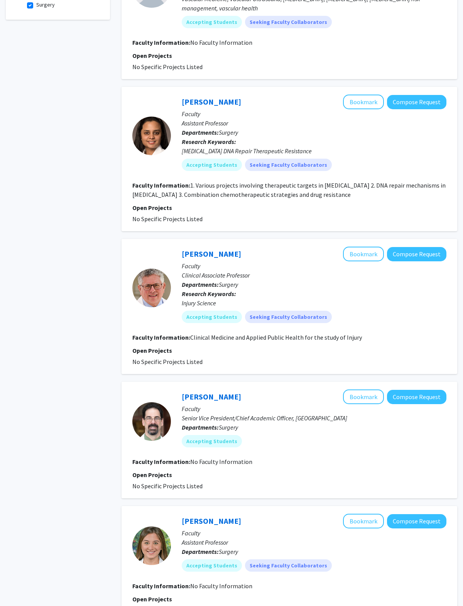
scroll to position [300, 0]
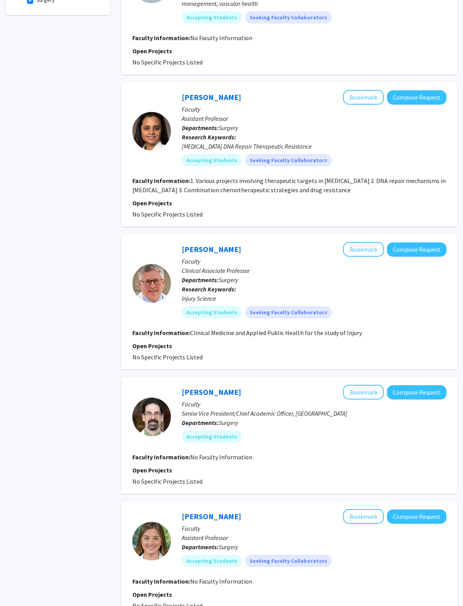
click at [205, 252] on link "[PERSON_NAME]" at bounding box center [211, 249] width 59 height 10
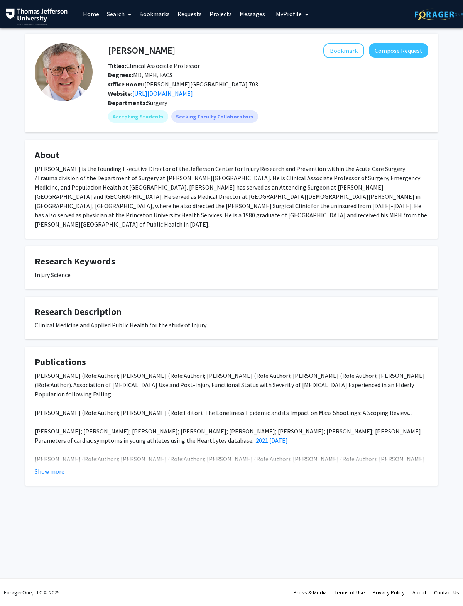
click at [57, 414] on div "Maxwell Martin (Role:Author); Joshua Marks (Role:Author); Deanna Brown (Role:Au…" at bounding box center [232, 501] width 394 height 260
click at [61, 414] on button "Show more" at bounding box center [50, 471] width 30 height 9
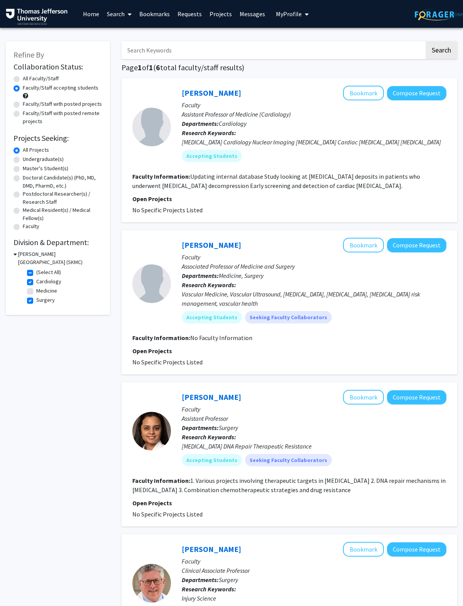
click at [209, 91] on link "[PERSON_NAME]" at bounding box center [211, 93] width 59 height 10
click at [216, 89] on link "[PERSON_NAME]" at bounding box center [211, 93] width 59 height 10
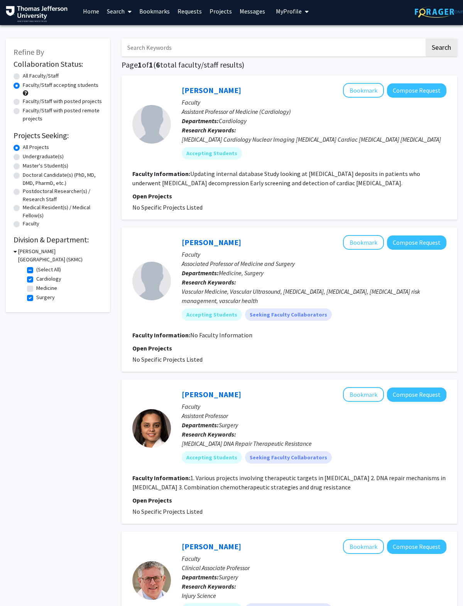
click at [212, 239] on link "[PERSON_NAME]" at bounding box center [211, 243] width 59 height 10
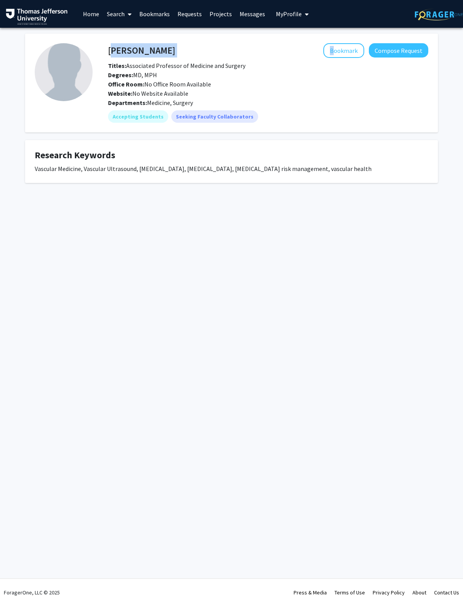
click at [273, 65] on div "Titles: Associated Professor of Medicine and Surgery" at bounding box center [268, 65] width 332 height 9
click at [316, 55] on button "Compose Request" at bounding box center [398, 50] width 59 height 14
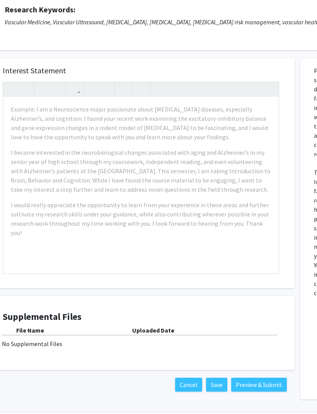
scroll to position [104, 76]
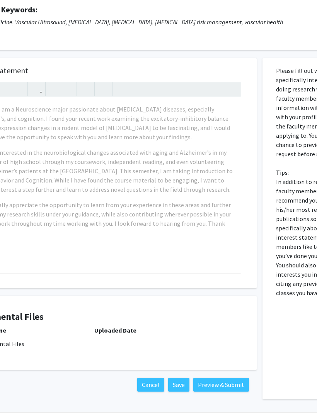
click at [153, 380] on button "Cancel" at bounding box center [150, 385] width 27 height 14
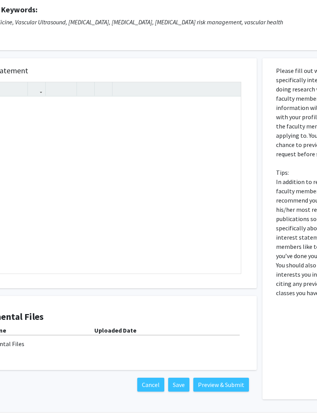
click at [155, 380] on button "Cancel" at bounding box center [150, 385] width 27 height 14
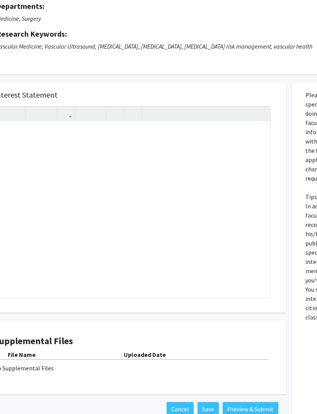
scroll to position [0, 0]
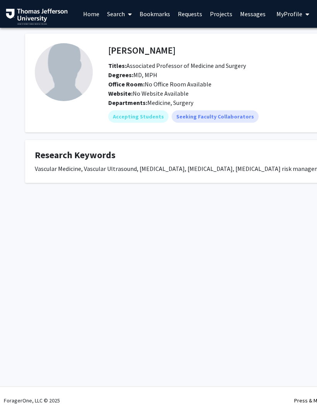
scroll to position [0, 73]
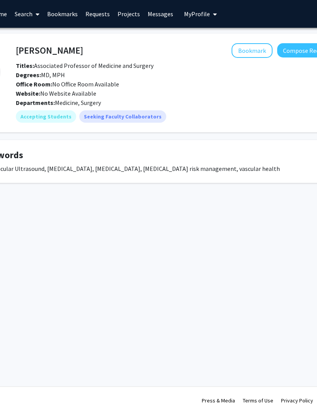
click at [248, 50] on button "Bookmark" at bounding box center [252, 50] width 41 height 15
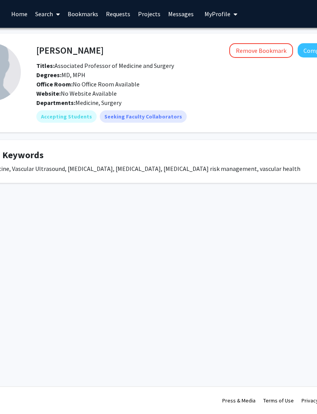
scroll to position [0, 69]
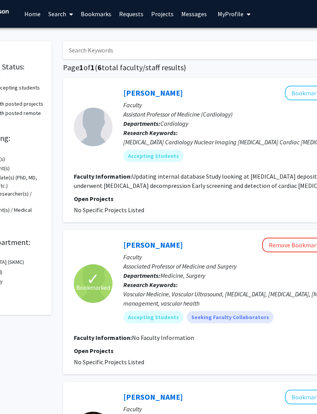
scroll to position [0, 147]
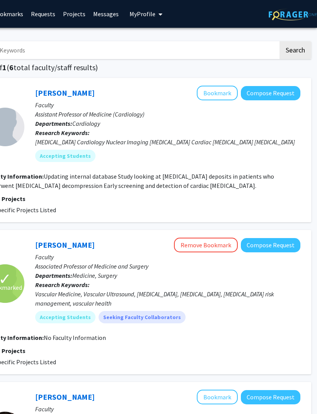
click at [219, 96] on button "Bookmark" at bounding box center [217, 93] width 41 height 15
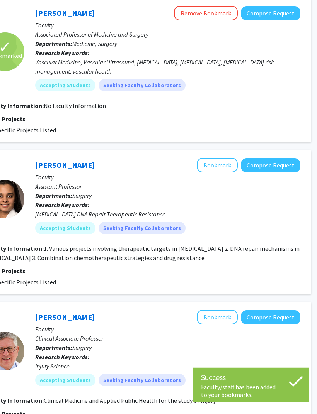
click at [217, 160] on button "Bookmark" at bounding box center [217, 165] width 41 height 15
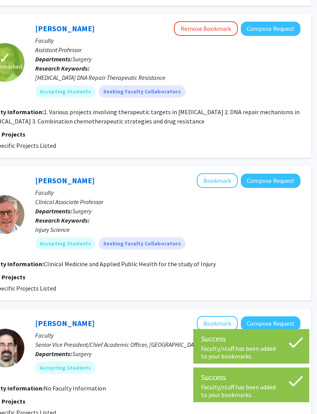
scroll to position [369, 147]
click at [221, 177] on button "Bookmark" at bounding box center [217, 180] width 41 height 15
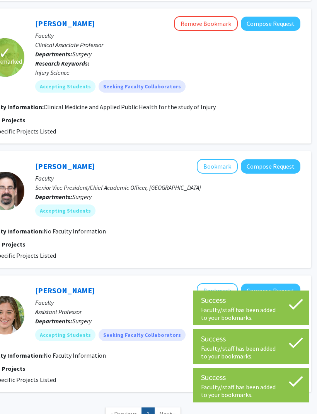
click at [224, 166] on button "Bookmark" at bounding box center [217, 166] width 41 height 15
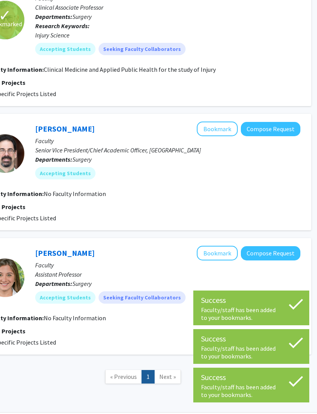
scroll to position [564, 147]
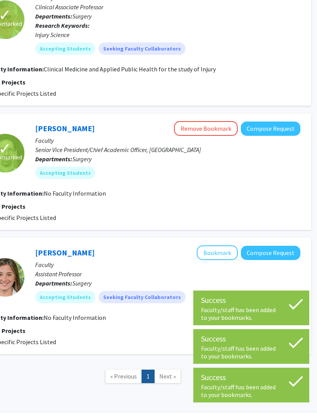
click at [221, 250] on button "Bookmark" at bounding box center [217, 253] width 41 height 15
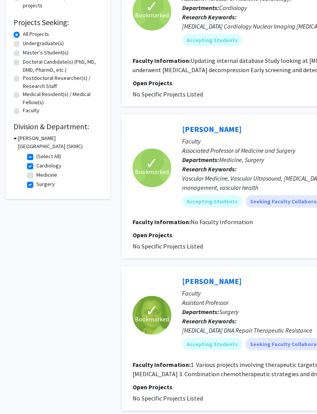
scroll to position [113, 0]
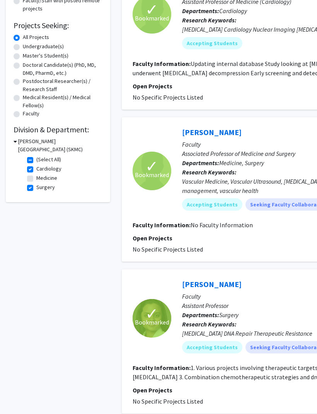
click at [36, 176] on label "Medicine" at bounding box center [46, 178] width 21 height 8
click at [36, 176] on input "Medicine" at bounding box center [38, 176] width 5 height 5
checkbox input "true"
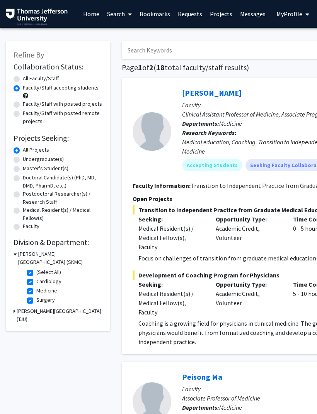
click at [50, 280] on label "Cardiology" at bounding box center [48, 282] width 25 height 8
click at [41, 280] on input "Cardiology" at bounding box center [38, 280] width 5 height 5
checkbox input "false"
checkbox input "true"
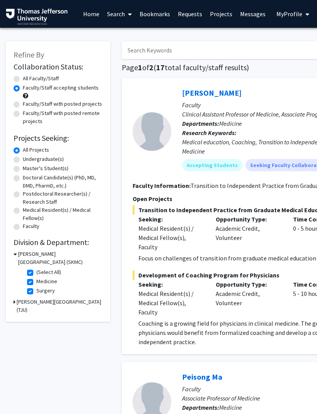
scroll to position [4, 0]
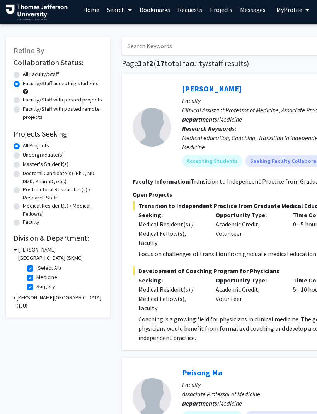
click at [47, 267] on label "(Select All)" at bounding box center [48, 268] width 25 height 8
click at [41, 267] on input "(Select All)" at bounding box center [38, 266] width 5 height 5
checkbox input "false"
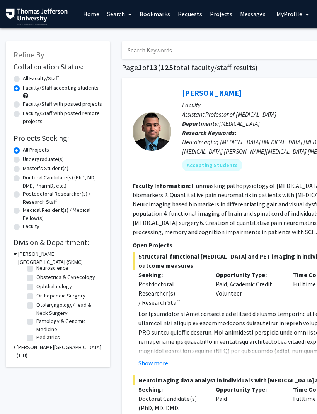
scroll to position [187, 0]
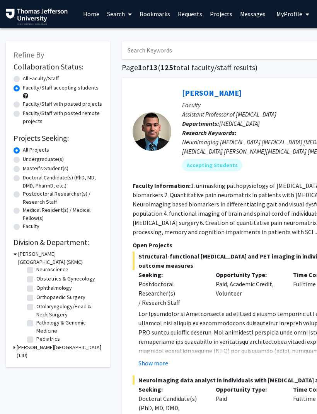
click at [74, 324] on label "Pathology & Genomic Medicine" at bounding box center [68, 327] width 64 height 16
click at [41, 324] on input "Pathology & Genomic Medicine" at bounding box center [38, 321] width 5 height 5
checkbox input "true"
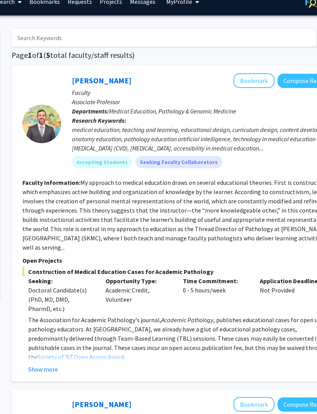
scroll to position [14, 110]
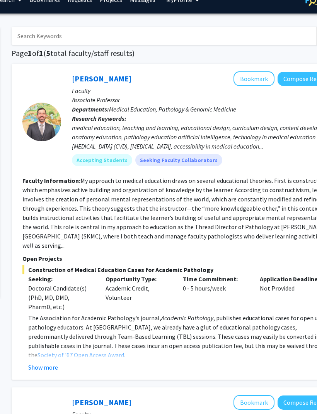
click at [44, 363] on button "Show more" at bounding box center [44, 367] width 30 height 9
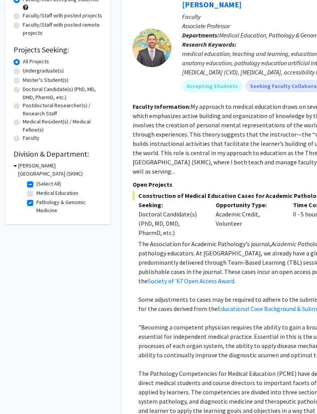
scroll to position [47, 0]
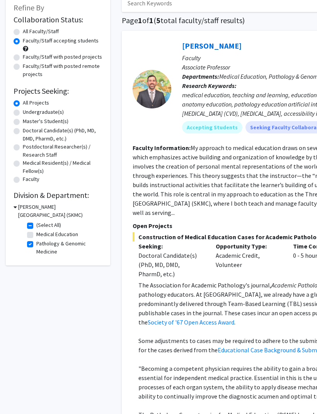
click at [36, 225] on label "(Select All)" at bounding box center [48, 226] width 25 height 8
click at [36, 225] on input "(Select All)" at bounding box center [38, 224] width 5 height 5
checkbox input "false"
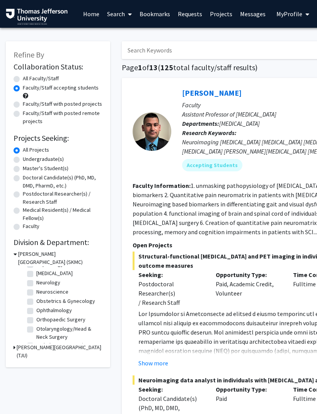
scroll to position [164, 0]
click at [75, 319] on label "Orthopaedic Surgery" at bounding box center [60, 321] width 49 height 8
click at [41, 319] on input "Orthopaedic Surgery" at bounding box center [38, 319] width 5 height 5
checkbox input "true"
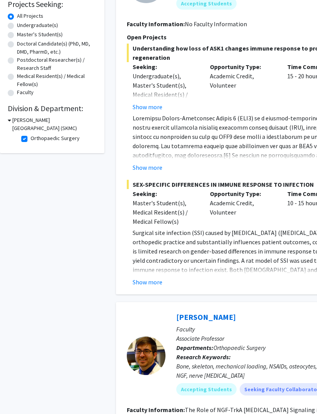
scroll to position [134, 0]
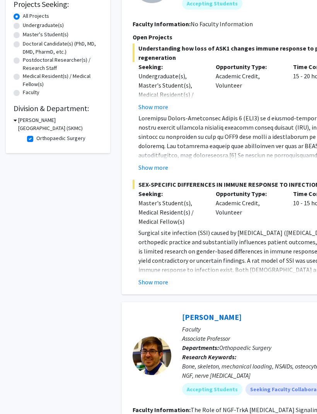
click at [72, 139] on label "Orthopaedic Surgery" at bounding box center [60, 138] width 49 height 8
click at [41, 139] on input "Orthopaedic Surgery" at bounding box center [38, 136] width 5 height 5
checkbox input "false"
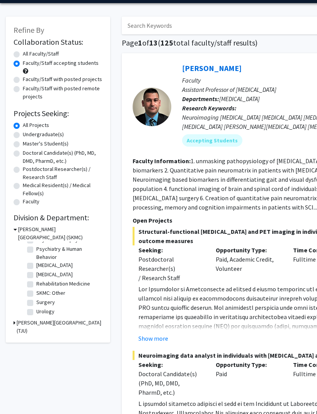
scroll to position [287, 0]
click at [73, 263] on label "[MEDICAL_DATA]" at bounding box center [54, 265] width 36 height 8
click at [41, 263] on input "[MEDICAL_DATA]" at bounding box center [38, 263] width 5 height 5
checkbox input "true"
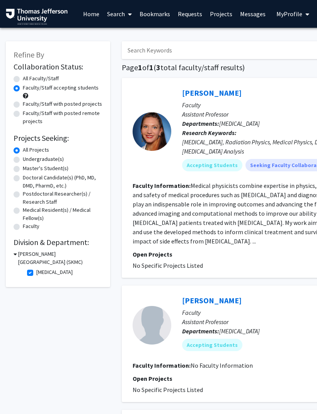
click at [71, 273] on label "[MEDICAL_DATA]" at bounding box center [54, 272] width 36 height 8
click at [41, 273] on input "[MEDICAL_DATA]" at bounding box center [38, 270] width 5 height 5
checkbox input "false"
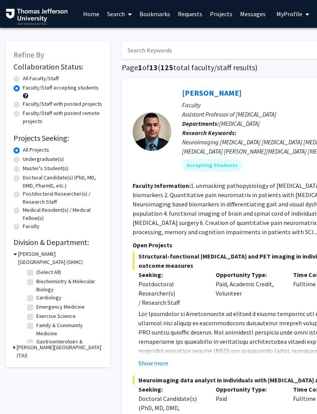
click at [77, 308] on label "Emergency Medicine" at bounding box center [60, 307] width 48 height 8
click at [41, 308] on input "Emergency Medicine" at bounding box center [38, 305] width 5 height 5
checkbox input "true"
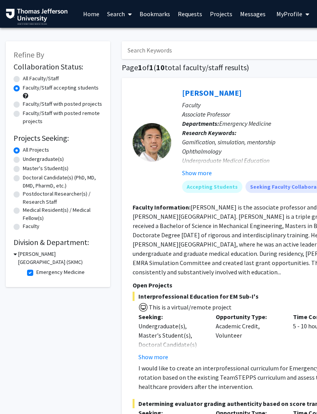
click at [71, 270] on label "Emergency Medicine" at bounding box center [60, 272] width 48 height 8
click at [41, 270] on input "Emergency Medicine" at bounding box center [38, 270] width 5 height 5
checkbox input "false"
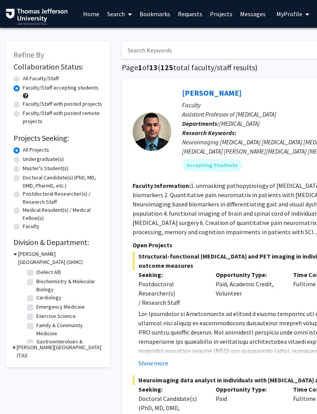
click at [73, 349] on h3 "[PERSON_NAME][GEOGRAPHIC_DATA] (TJU)" at bounding box center [60, 352] width 86 height 16
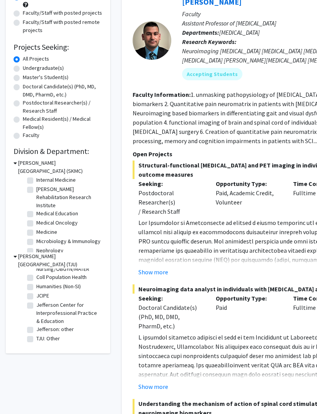
scroll to position [91, 0]
click at [66, 256] on h3 "[PERSON_NAME][GEOGRAPHIC_DATA] (TJU)" at bounding box center [60, 261] width 84 height 16
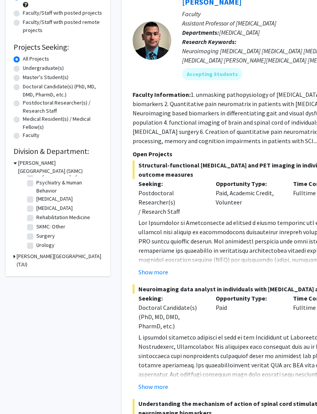
scroll to position [287, 0]
click at [54, 225] on label "SKMC: Other" at bounding box center [50, 227] width 29 height 8
click at [41, 225] on input "SKMC: Other" at bounding box center [38, 225] width 5 height 5
checkbox input "true"
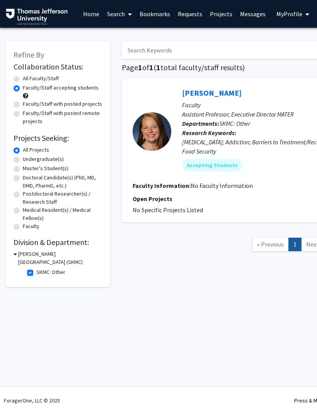
click at [56, 80] on label "All Faculty/Staff" at bounding box center [41, 79] width 36 height 8
click at [28, 80] on input "All Faculty/Staff" at bounding box center [25, 77] width 5 height 5
radio input "true"
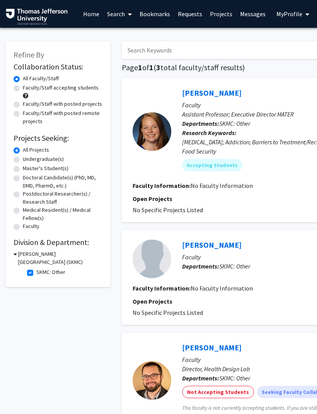
click at [53, 84] on label "Faculty/Staff accepting students" at bounding box center [61, 88] width 76 height 8
click at [28, 84] on input "Faculty/Staff accepting students" at bounding box center [25, 86] width 5 height 5
radio input "true"
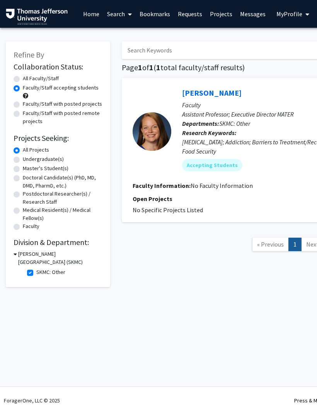
click at [54, 270] on label "SKMC: Other" at bounding box center [50, 272] width 29 height 8
click at [41, 270] on input "SKMC: Other" at bounding box center [38, 270] width 5 height 5
checkbox input "false"
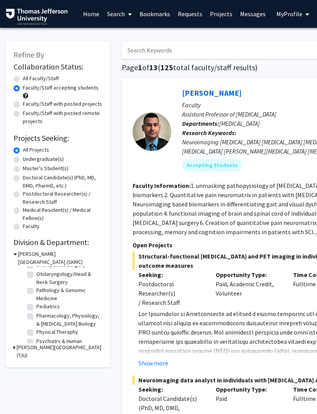
scroll to position [222, 0]
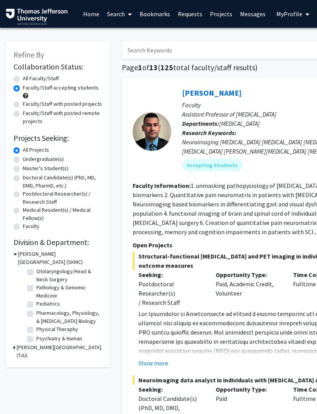
click at [61, 288] on label "Pathology & Genomic Medicine" at bounding box center [68, 292] width 64 height 16
click at [41, 288] on input "Pathology & Genomic Medicine" at bounding box center [38, 286] width 5 height 5
checkbox input "true"
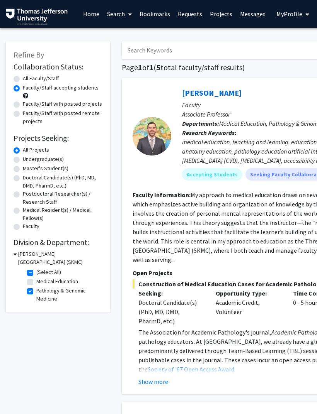
click at [48, 77] on label "All Faculty/Staff" at bounding box center [41, 79] width 36 height 8
click at [28, 77] on input "All Faculty/Staff" at bounding box center [25, 77] width 5 height 5
radio input "true"
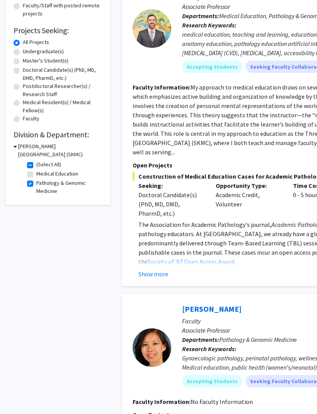
scroll to position [15, 0]
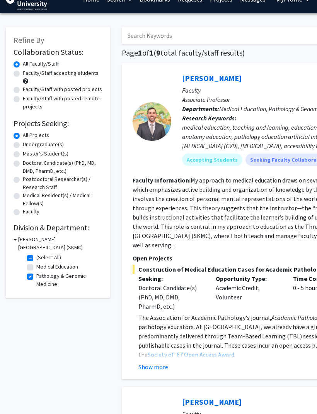
click at [51, 259] on label "(Select All)" at bounding box center [48, 258] width 25 height 8
click at [41, 259] on input "(Select All)" at bounding box center [38, 256] width 5 height 5
checkbox input "false"
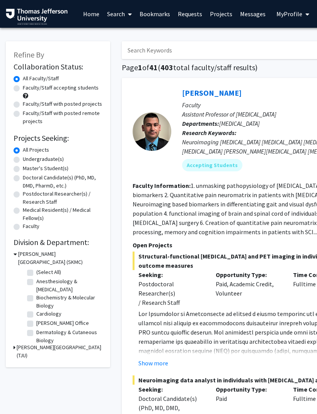
click at [50, 312] on label "Cardiology" at bounding box center [48, 314] width 25 height 8
click at [41, 312] on input "Cardiology" at bounding box center [38, 312] width 5 height 5
checkbox input "true"
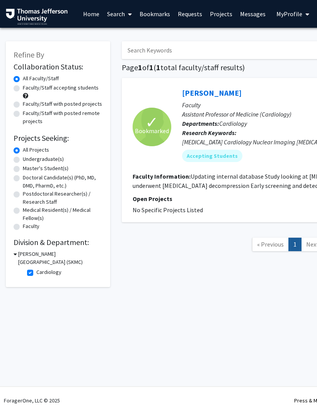
click at [54, 269] on label "Cardiology" at bounding box center [48, 272] width 25 height 8
click at [41, 269] on input "Cardiology" at bounding box center [38, 270] width 5 height 5
checkbox input "false"
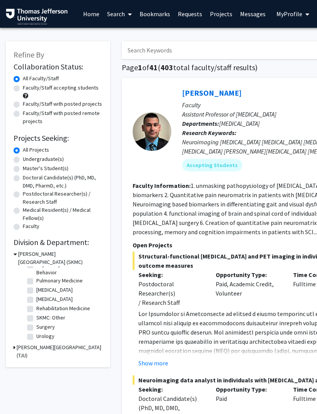
scroll to position [338, 0]
click at [49, 325] on label "Surgery" at bounding box center [45, 327] width 19 height 8
click at [41, 325] on input "Surgery" at bounding box center [38, 325] width 5 height 5
checkbox input "true"
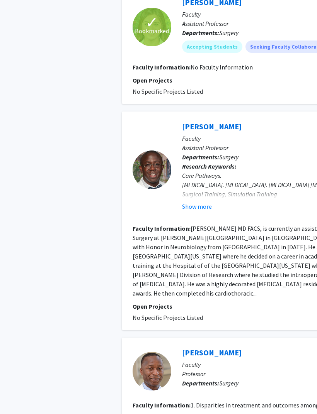
scroll to position [663, 0]
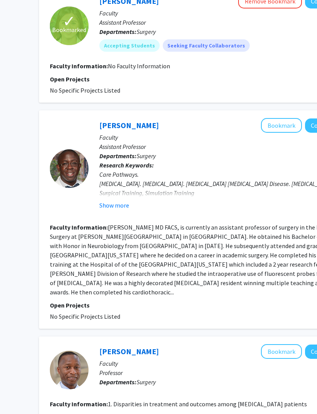
click at [122, 207] on button "Show more" at bounding box center [114, 205] width 30 height 9
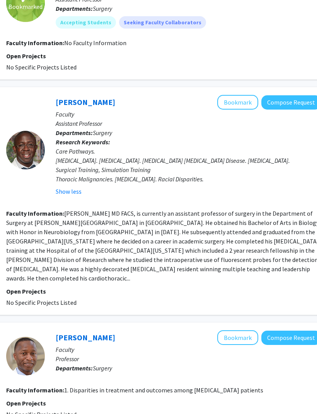
scroll to position [686, 126]
click at [242, 102] on button "Bookmark" at bounding box center [237, 102] width 41 height 15
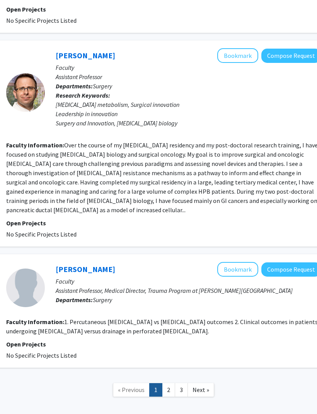
scroll to position [1216, 126]
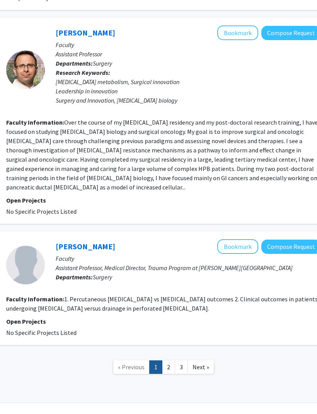
click at [169, 374] on link "2" at bounding box center [168, 368] width 13 height 14
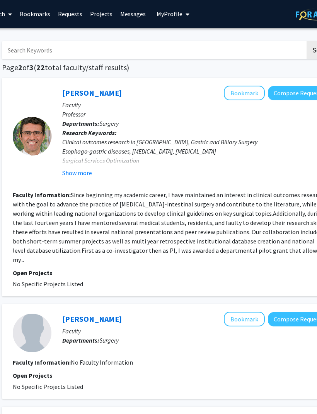
scroll to position [0, 121]
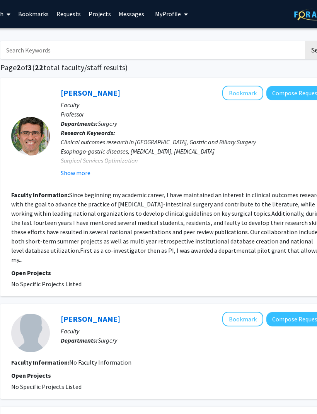
click at [82, 162] on div "Clinical outcomes research in [GEOGRAPHIC_DATA], Gastric and Biliary Surgery Es…" at bounding box center [193, 155] width 265 height 37
click at [78, 176] on button "Show more" at bounding box center [76, 172] width 30 height 9
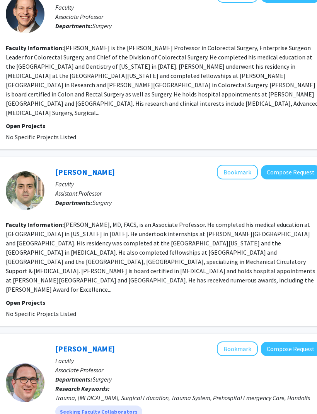
scroll to position [436, 127]
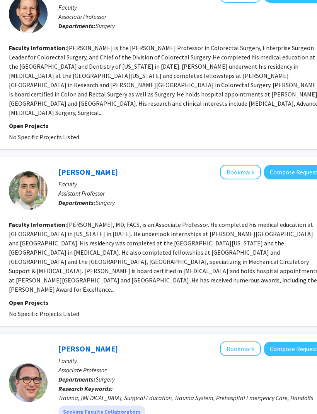
click at [242, 165] on button "Bookmark" at bounding box center [240, 172] width 41 height 15
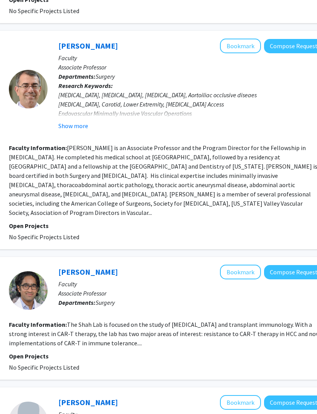
scroll to position [994, 124]
click at [239, 39] on button "Bookmark" at bounding box center [240, 46] width 41 height 15
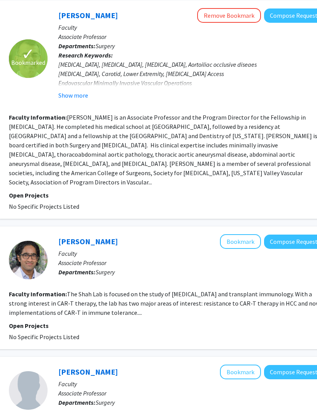
scroll to position [1271, 123]
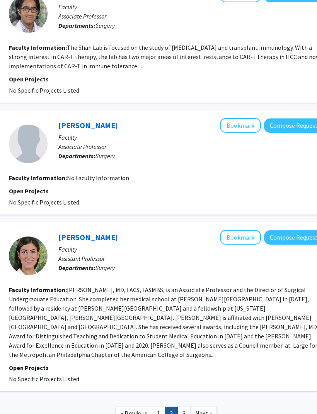
click at [186, 407] on link "3" at bounding box center [183, 414] width 13 height 14
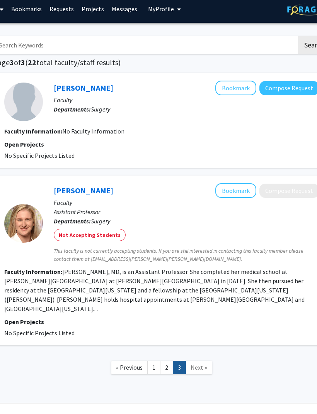
scroll to position [5, 127]
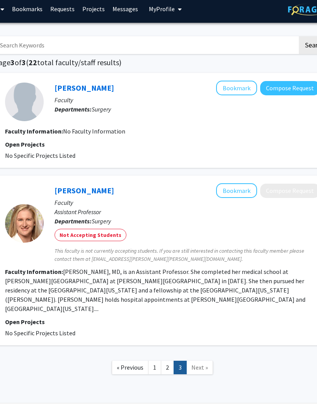
click at [31, 9] on link "Bookmarks" at bounding box center [27, 8] width 38 height 27
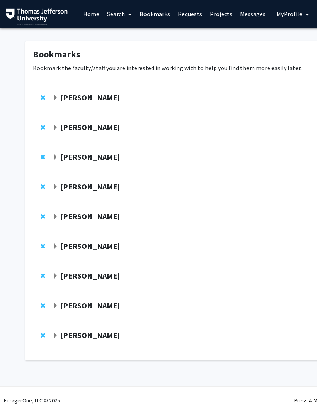
click at [73, 332] on strong "[PERSON_NAME]" at bounding box center [89, 336] width 59 height 10
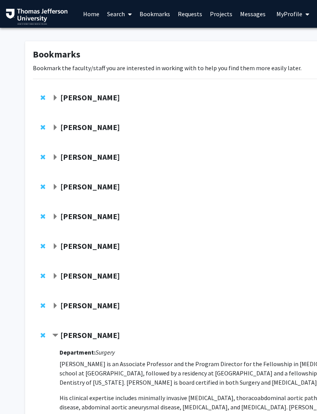
click at [97, 306] on strong "[PERSON_NAME]" at bounding box center [89, 306] width 59 height 10
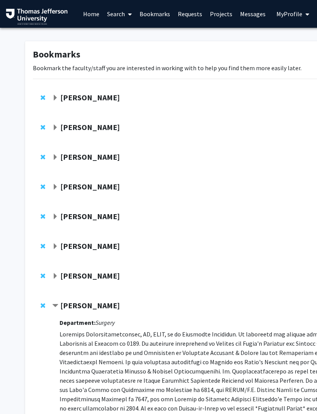
click at [104, 277] on strong "[PERSON_NAME]" at bounding box center [89, 276] width 59 height 10
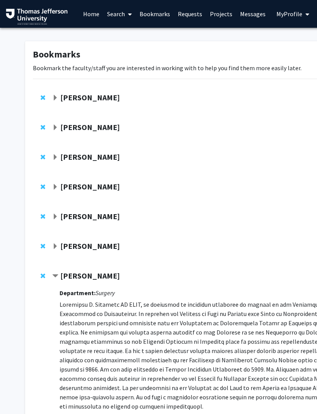
click at [98, 246] on strong "[PERSON_NAME]" at bounding box center [89, 246] width 59 height 10
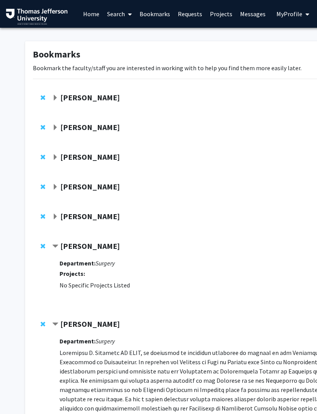
click at [99, 220] on strong "[PERSON_NAME]" at bounding box center [89, 217] width 59 height 10
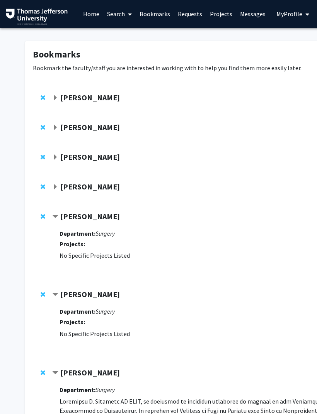
click at [97, 188] on strong "[PERSON_NAME]" at bounding box center [89, 187] width 59 height 10
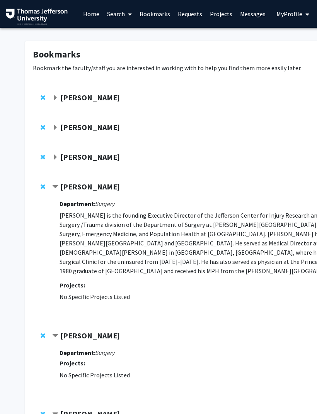
click at [92, 171] on div "[PERSON_NAME] Compose Request" at bounding box center [232, 160] width 398 height 30
click at [82, 158] on strong "[PERSON_NAME]" at bounding box center [89, 157] width 59 height 10
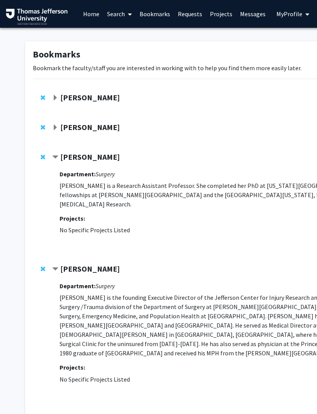
click at [94, 129] on strong "[PERSON_NAME]" at bounding box center [89, 127] width 59 height 10
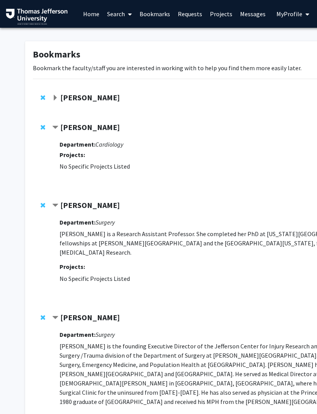
click at [90, 100] on strong "[PERSON_NAME]" at bounding box center [89, 98] width 59 height 10
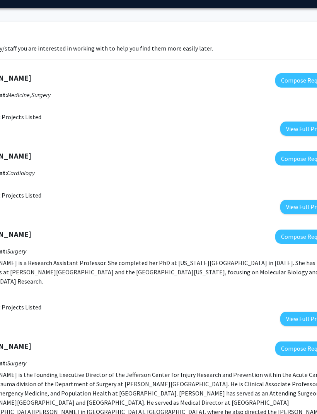
scroll to position [20, 0]
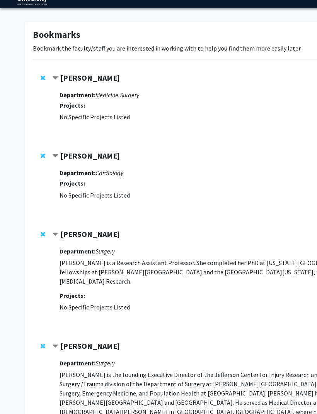
click at [86, 78] on strong "[PERSON_NAME]" at bounding box center [89, 78] width 59 height 10
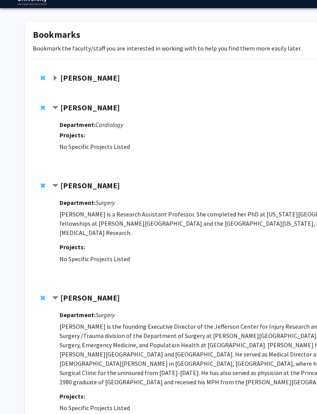
click at [94, 107] on strong "[PERSON_NAME]" at bounding box center [89, 108] width 59 height 10
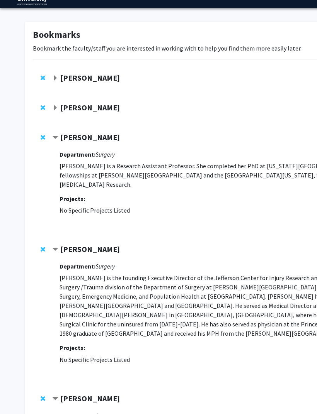
click at [85, 135] on strong "[PERSON_NAME]" at bounding box center [89, 137] width 59 height 10
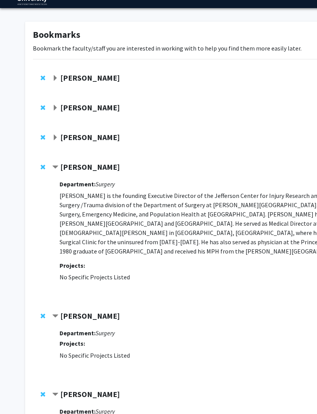
click at [92, 166] on strong "[PERSON_NAME]" at bounding box center [89, 167] width 59 height 10
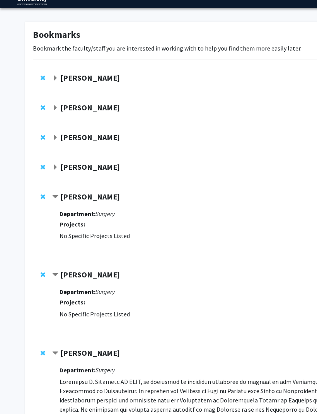
click at [98, 194] on strong "[PERSON_NAME]" at bounding box center [89, 197] width 59 height 10
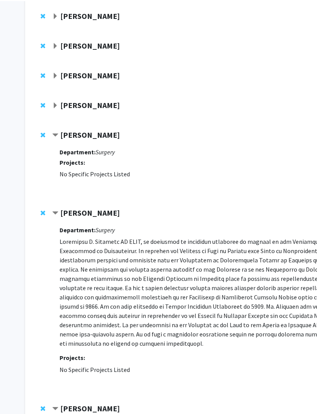
click at [88, 138] on strong "[PERSON_NAME]" at bounding box center [89, 134] width 59 height 10
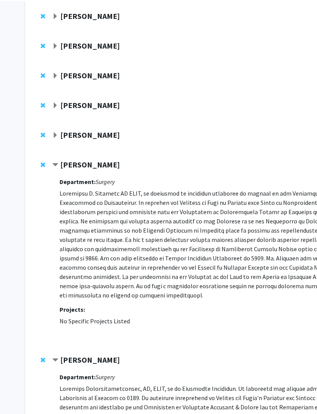
scroll to position [111, 0]
